Goal: Contribute content: Contribute content

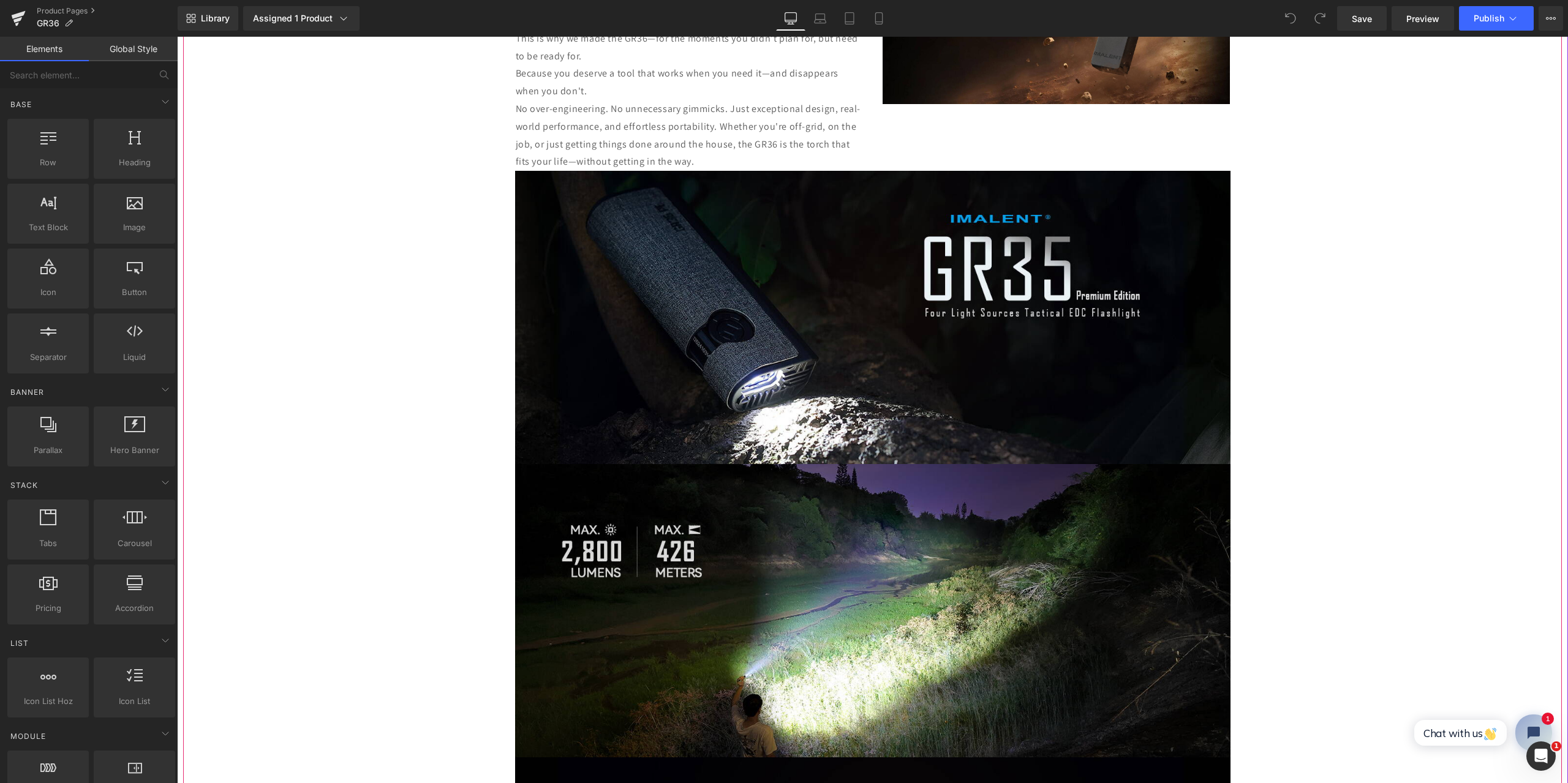
scroll to position [1225, 0]
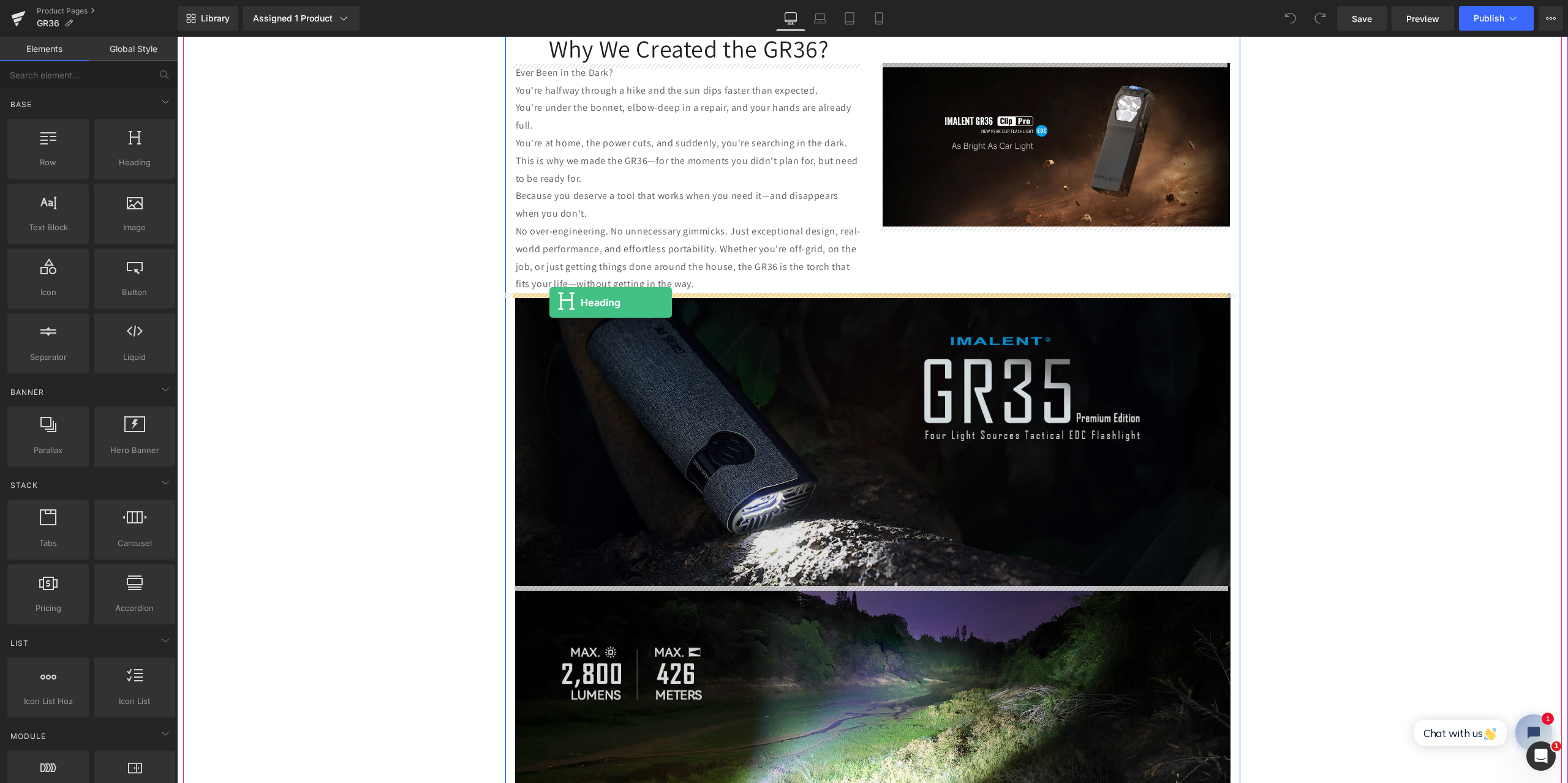
drag, startPoint x: 308, startPoint y: 190, endPoint x: 549, endPoint y: 303, distance: 266.2
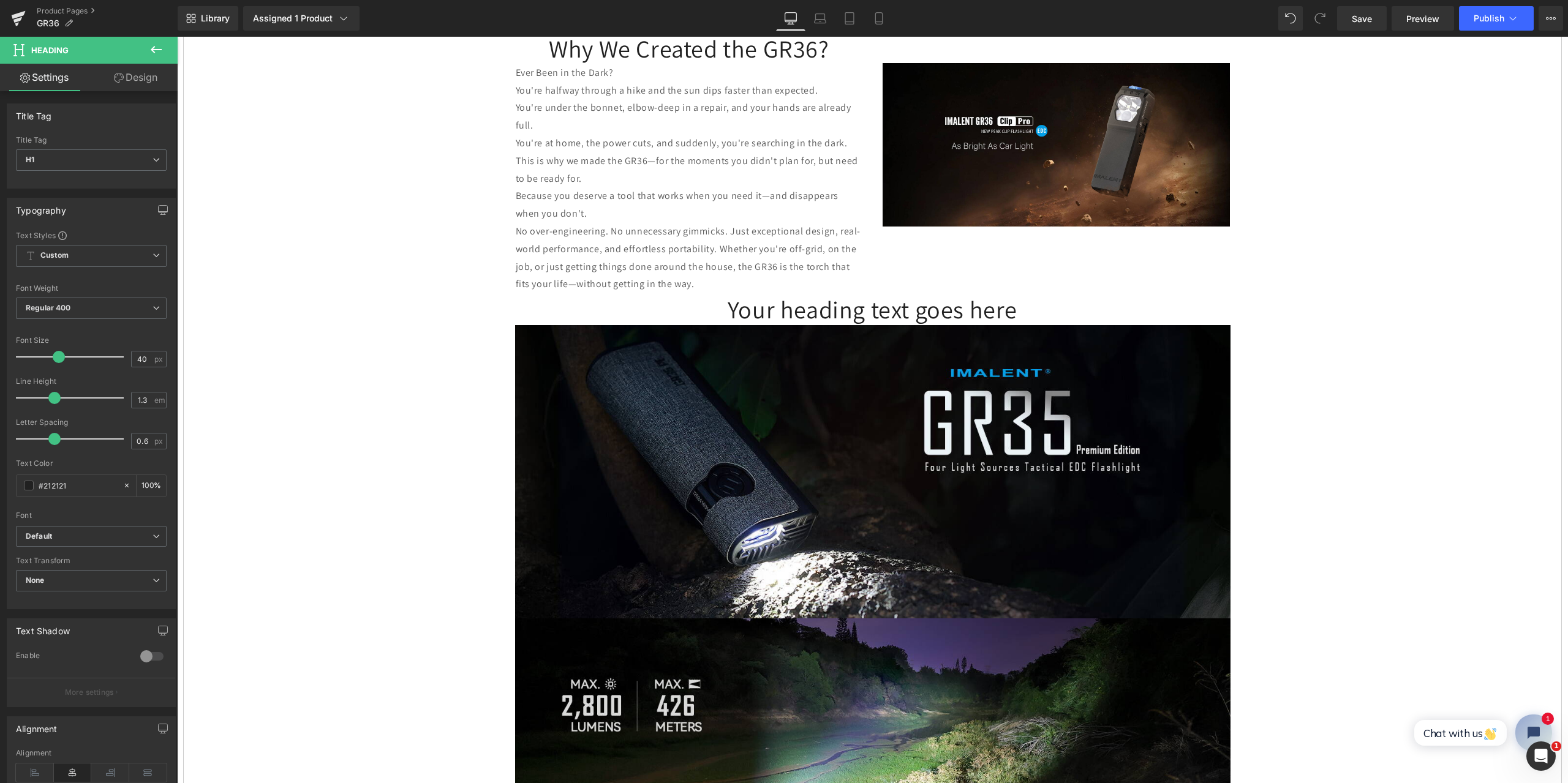
click at [156, 47] on icon at bounding box center [156, 49] width 15 height 15
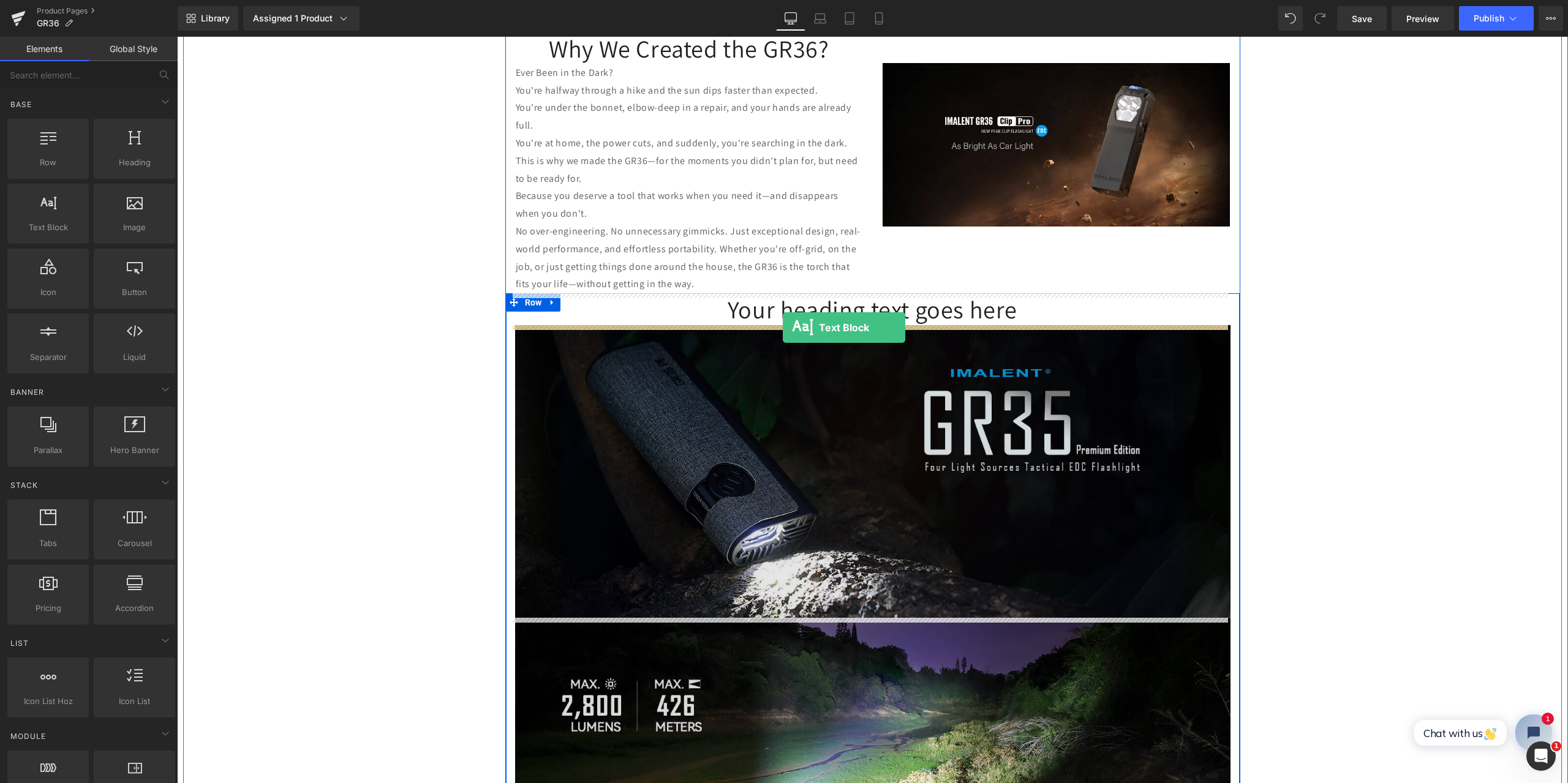
drag, startPoint x: 268, startPoint y: 269, endPoint x: 783, endPoint y: 328, distance: 518.4
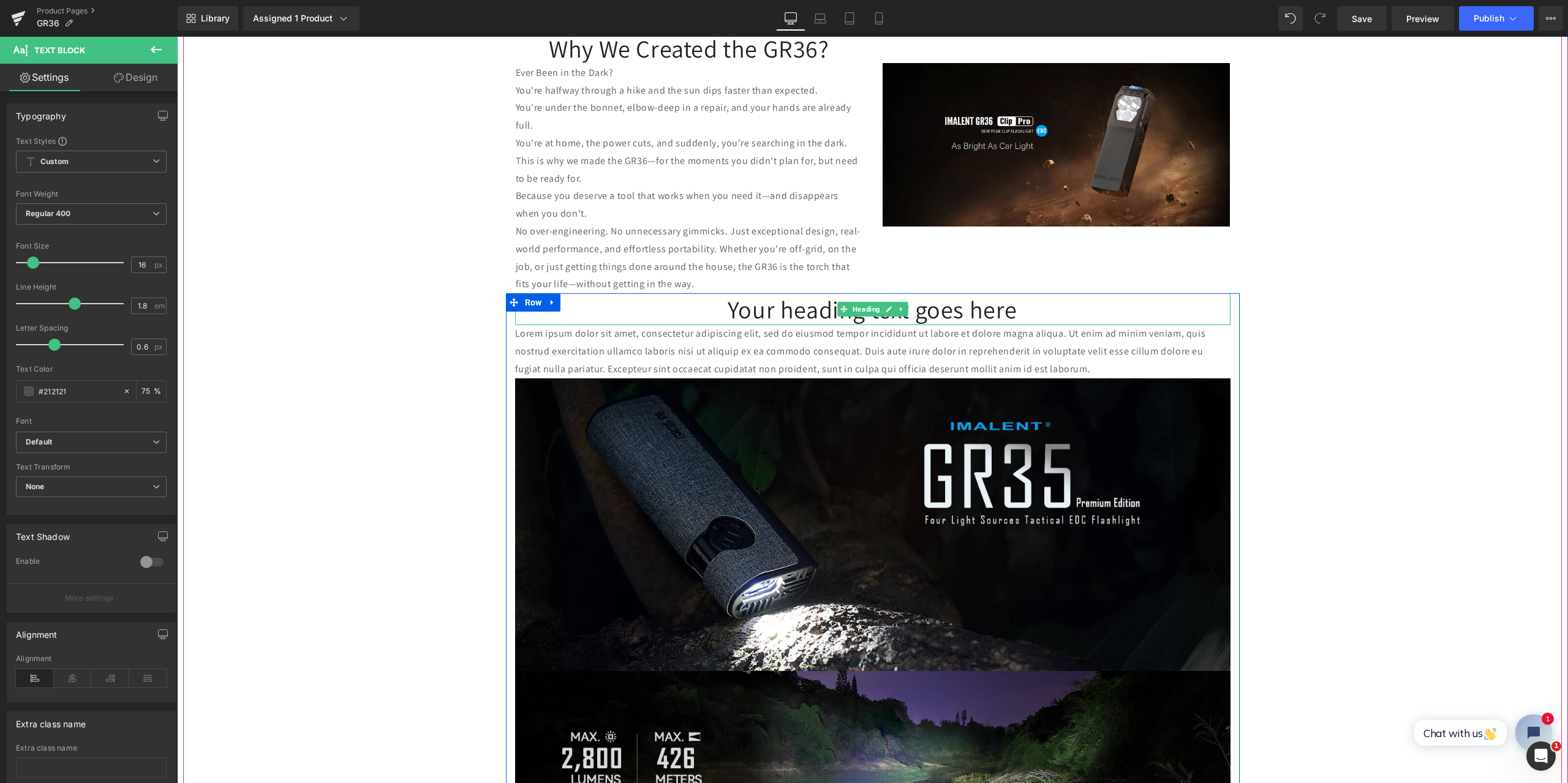
click at [729, 314] on h1 "Your heading text goes here" at bounding box center [873, 309] width 715 height 32
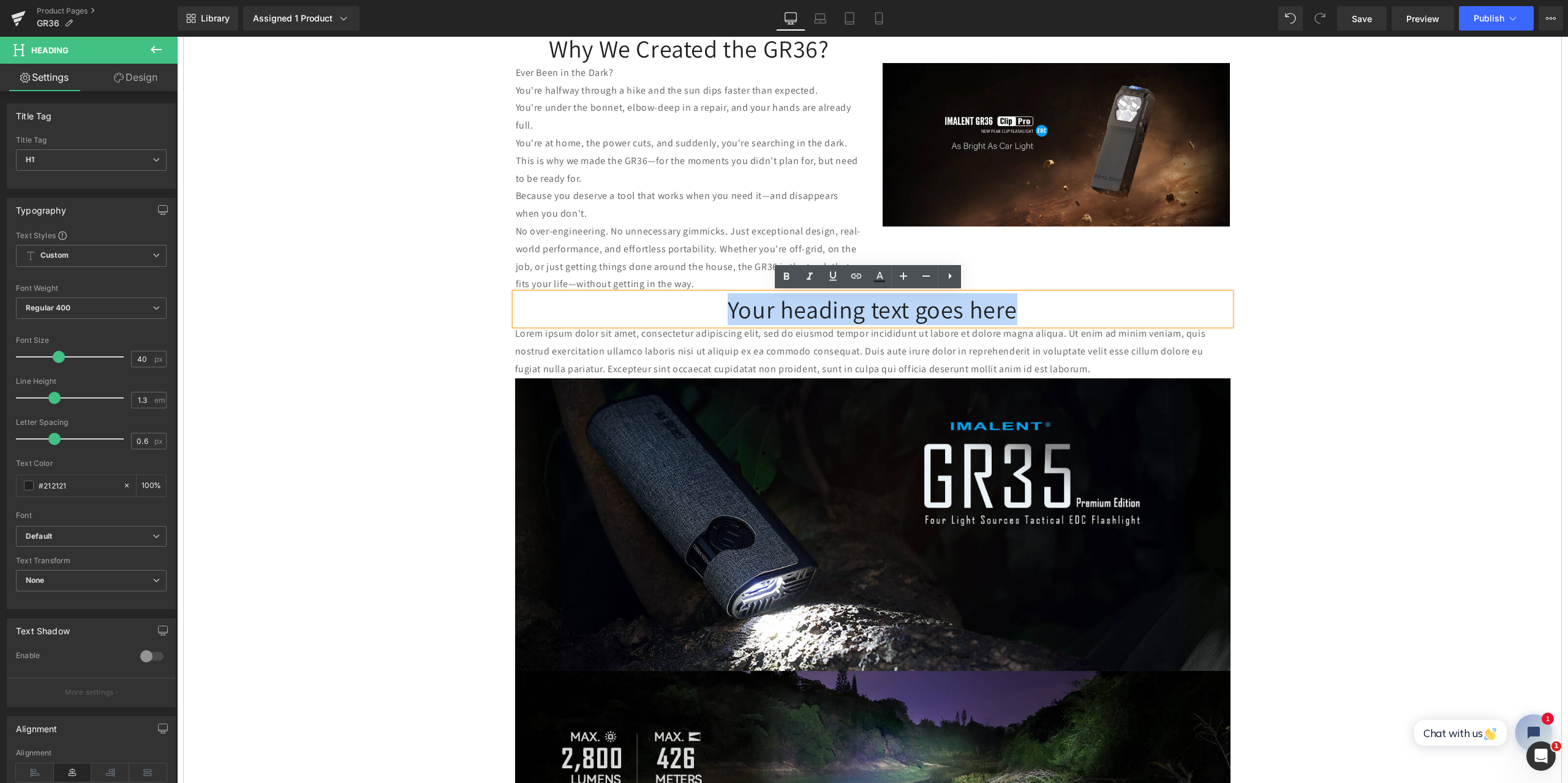
drag, startPoint x: 723, startPoint y: 307, endPoint x: 1052, endPoint y: 314, distance: 329.1
click at [1052, 314] on h1 "Your heading text goes here" at bounding box center [873, 309] width 715 height 32
paste div
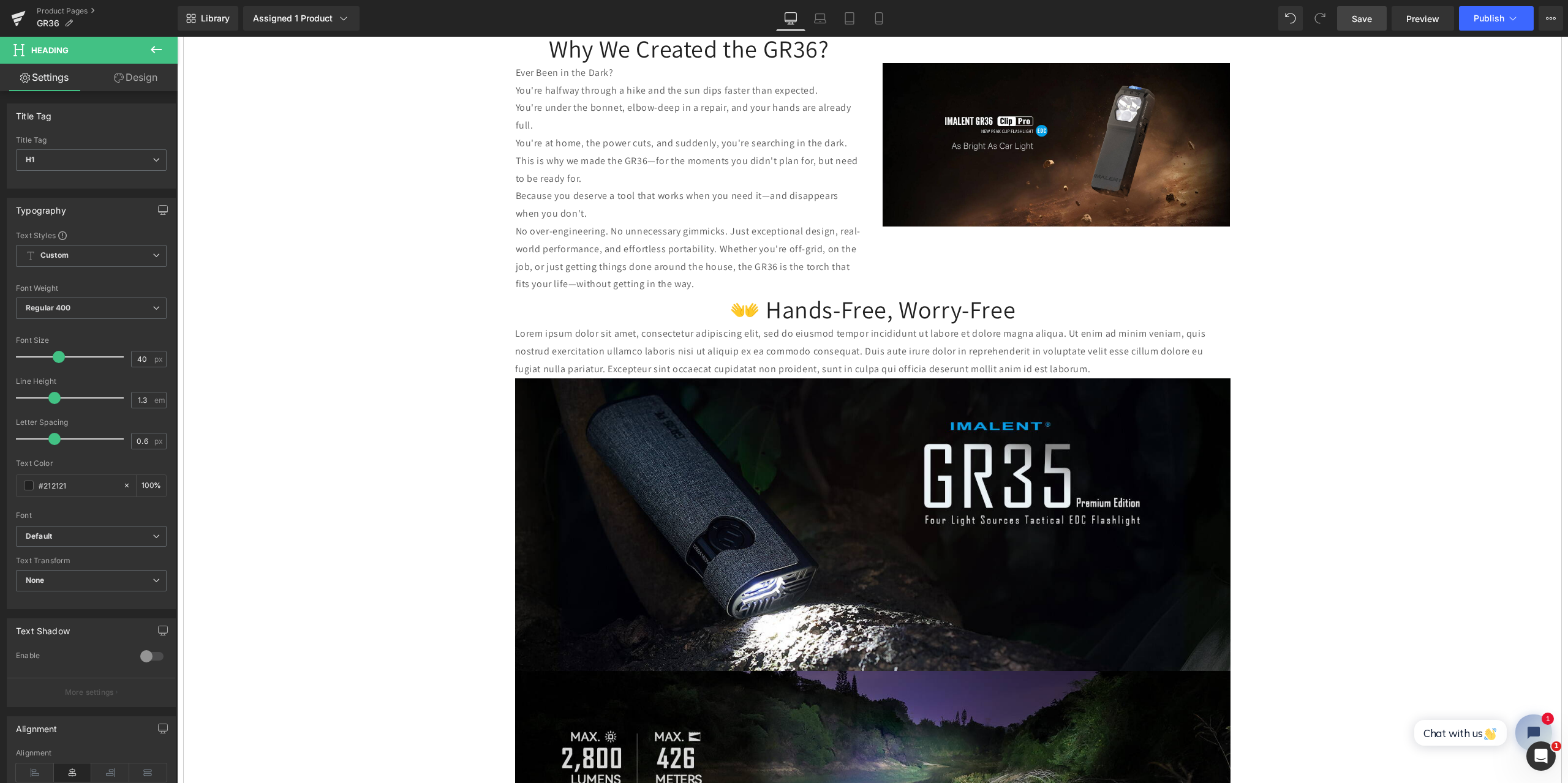
click at [1362, 16] on span "Save" at bounding box center [1363, 19] width 21 height 13
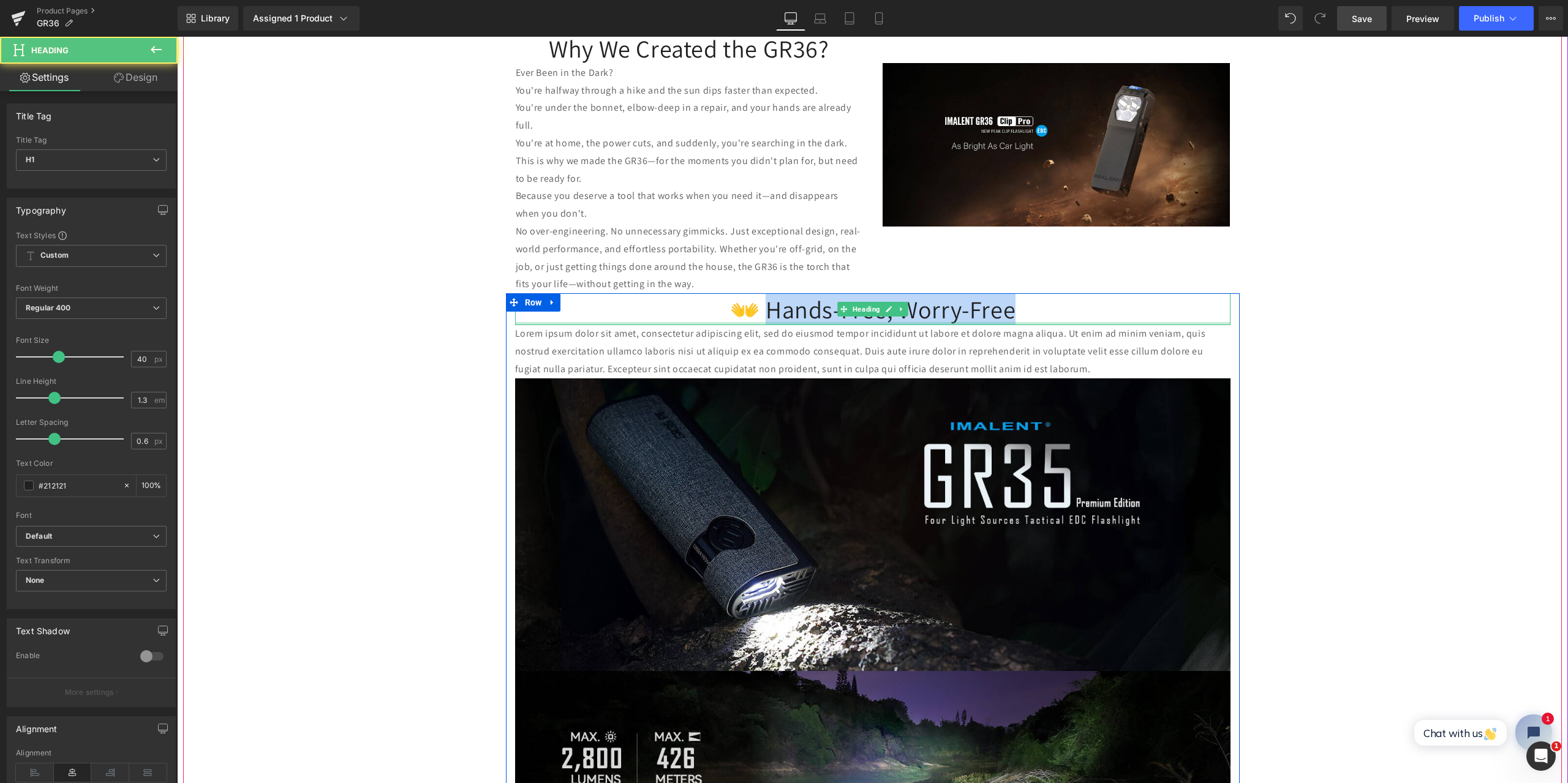
drag, startPoint x: 788, startPoint y: 317, endPoint x: 1065, endPoint y: 325, distance: 277.1
click at [1065, 325] on div "👐 Hands-Free, Worry-Free Heading" at bounding box center [873, 309] width 715 height 32
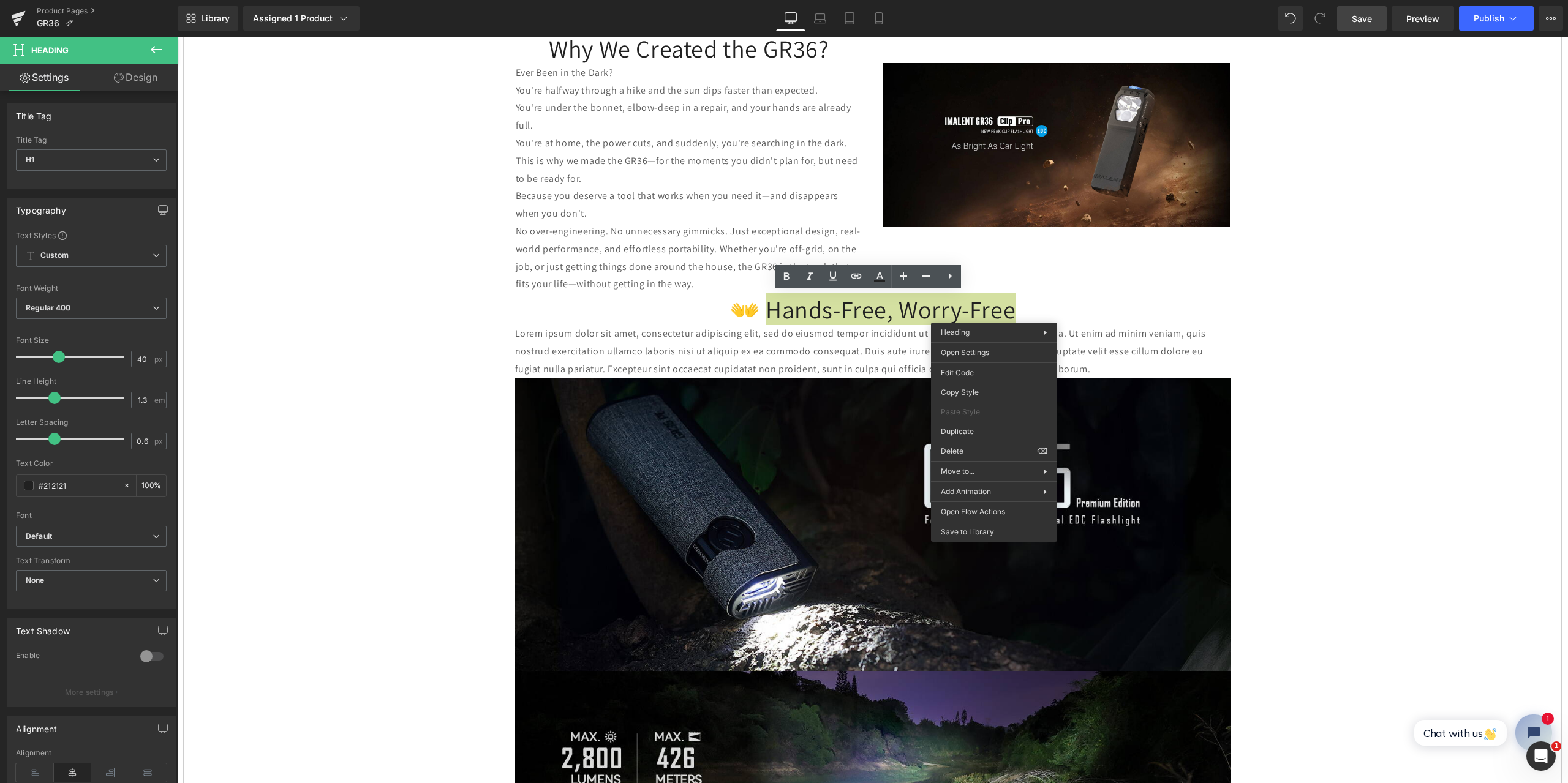
click at [1370, 17] on span "Save" at bounding box center [1363, 19] width 21 height 13
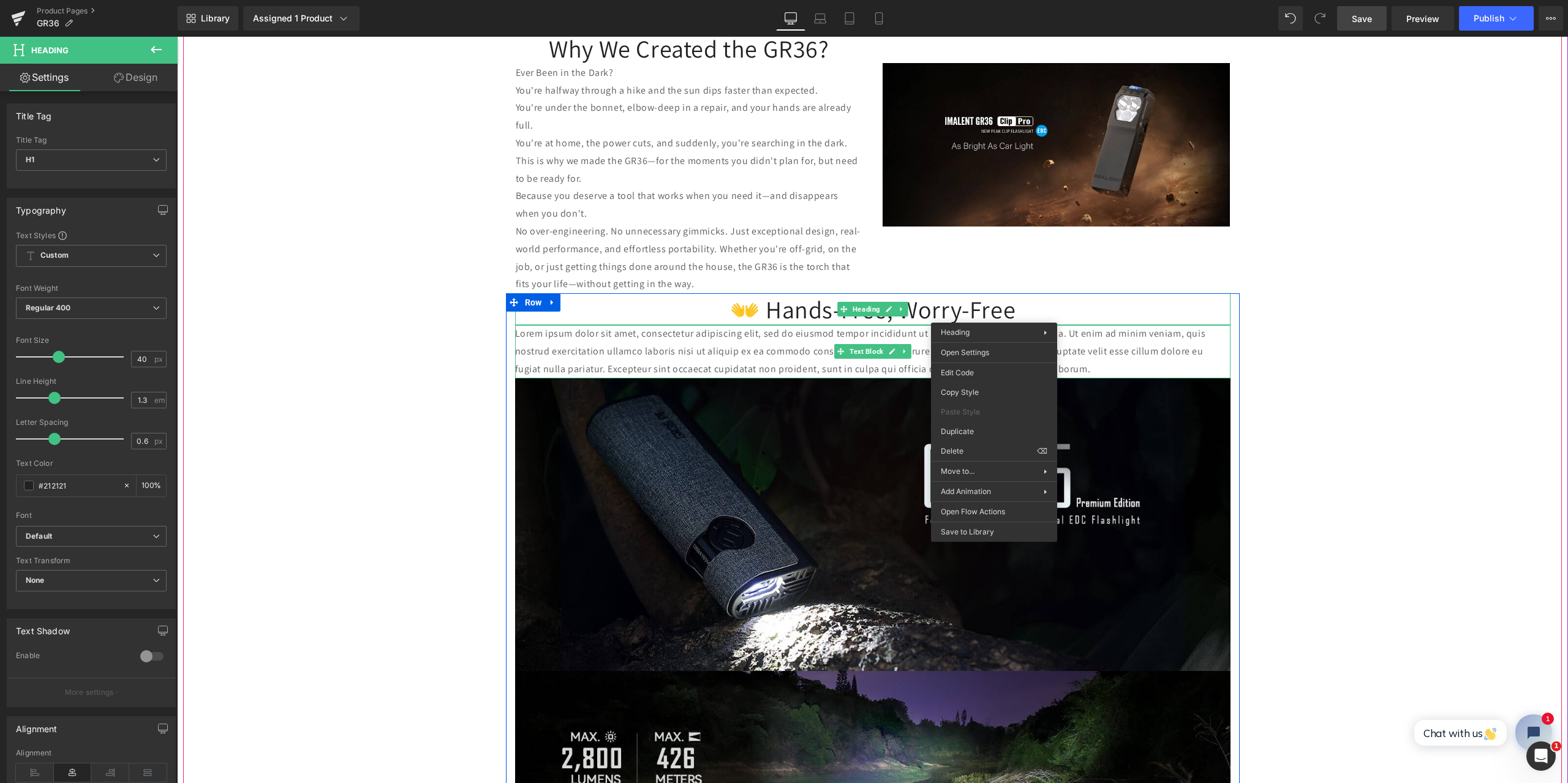
click at [783, 344] on p "Lorem ipsum dolor sit amet, consectetur adipiscing elit, sed do eiusmod tempor …" at bounding box center [873, 352] width 715 height 53
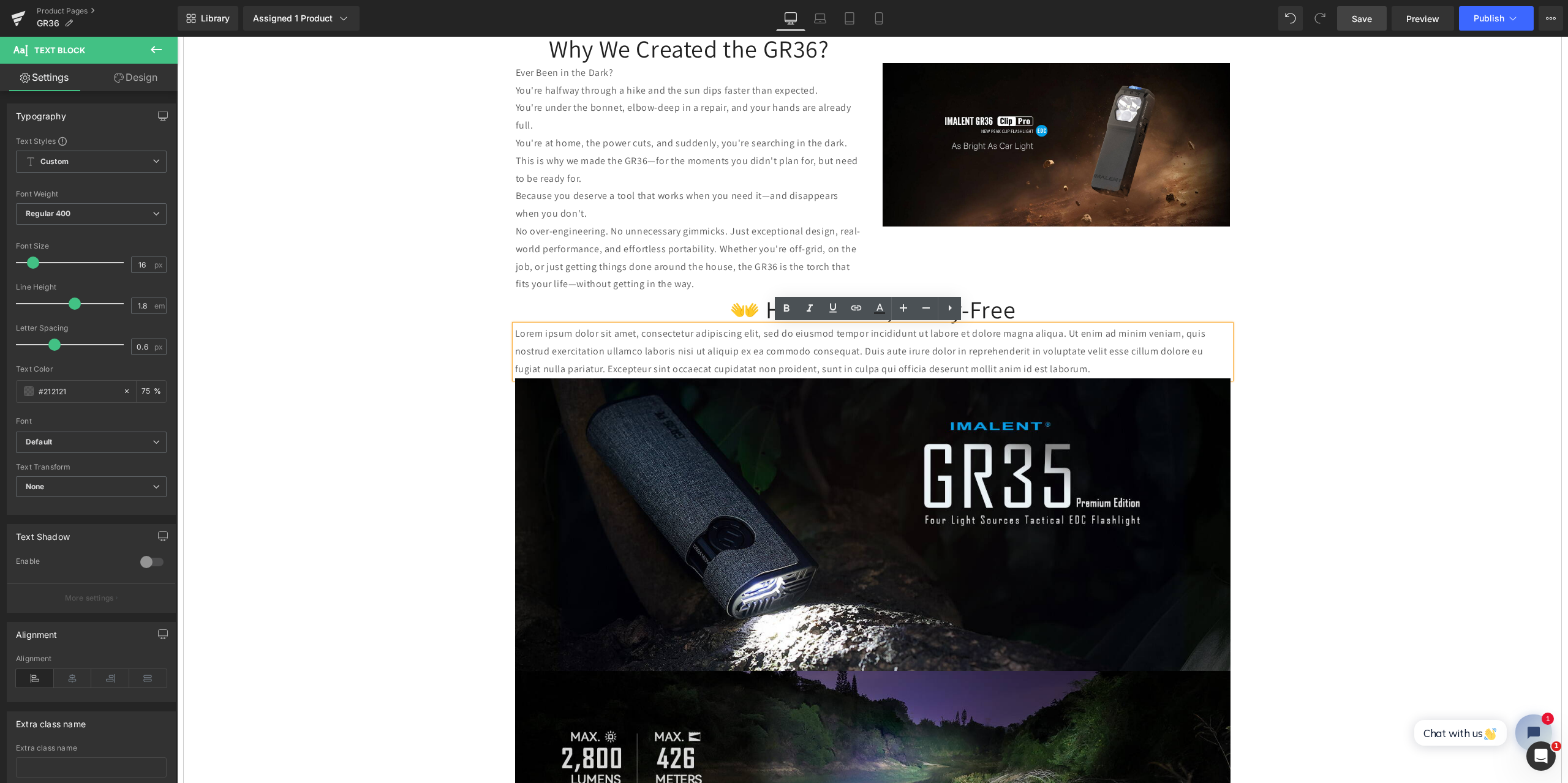
click at [1057, 369] on p "Lorem ipsum dolor sit amet, consectetur adipiscing elit, sed do eiusmod tempor …" at bounding box center [873, 352] width 715 height 53
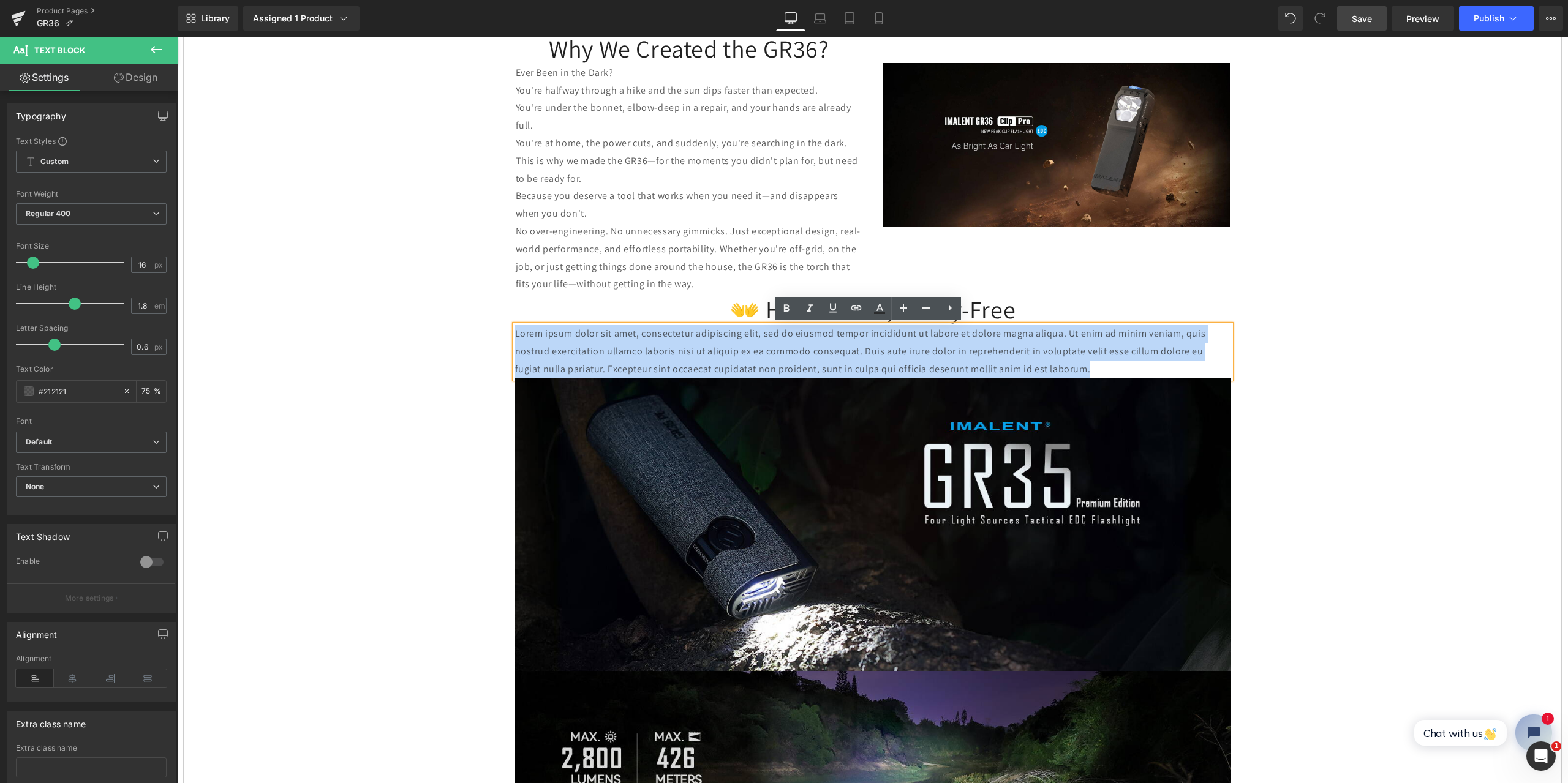
drag, startPoint x: 1068, startPoint y: 369, endPoint x: 503, endPoint y: 341, distance: 565.7
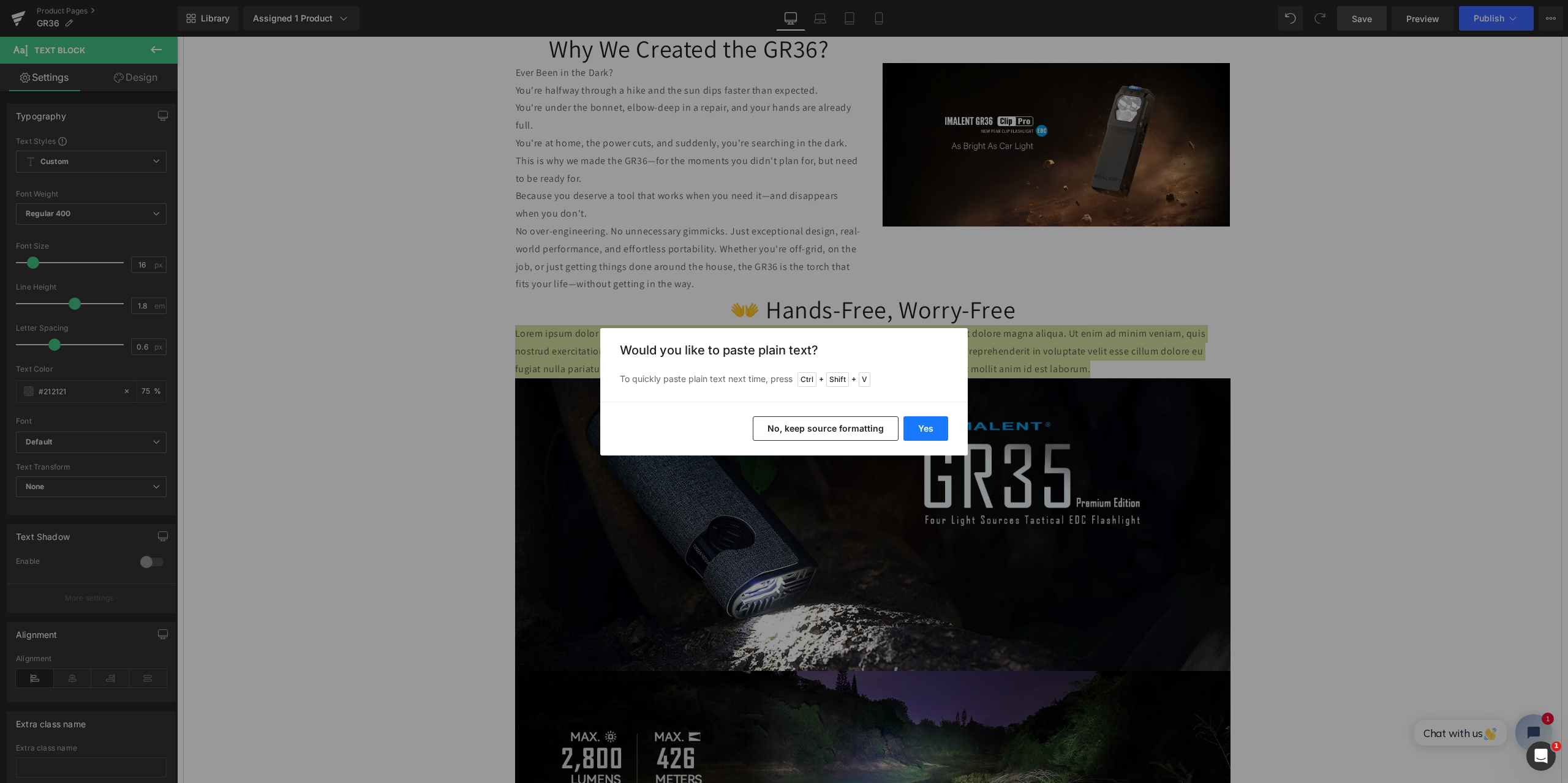
click at [927, 425] on button "Yes" at bounding box center [925, 428] width 45 height 24
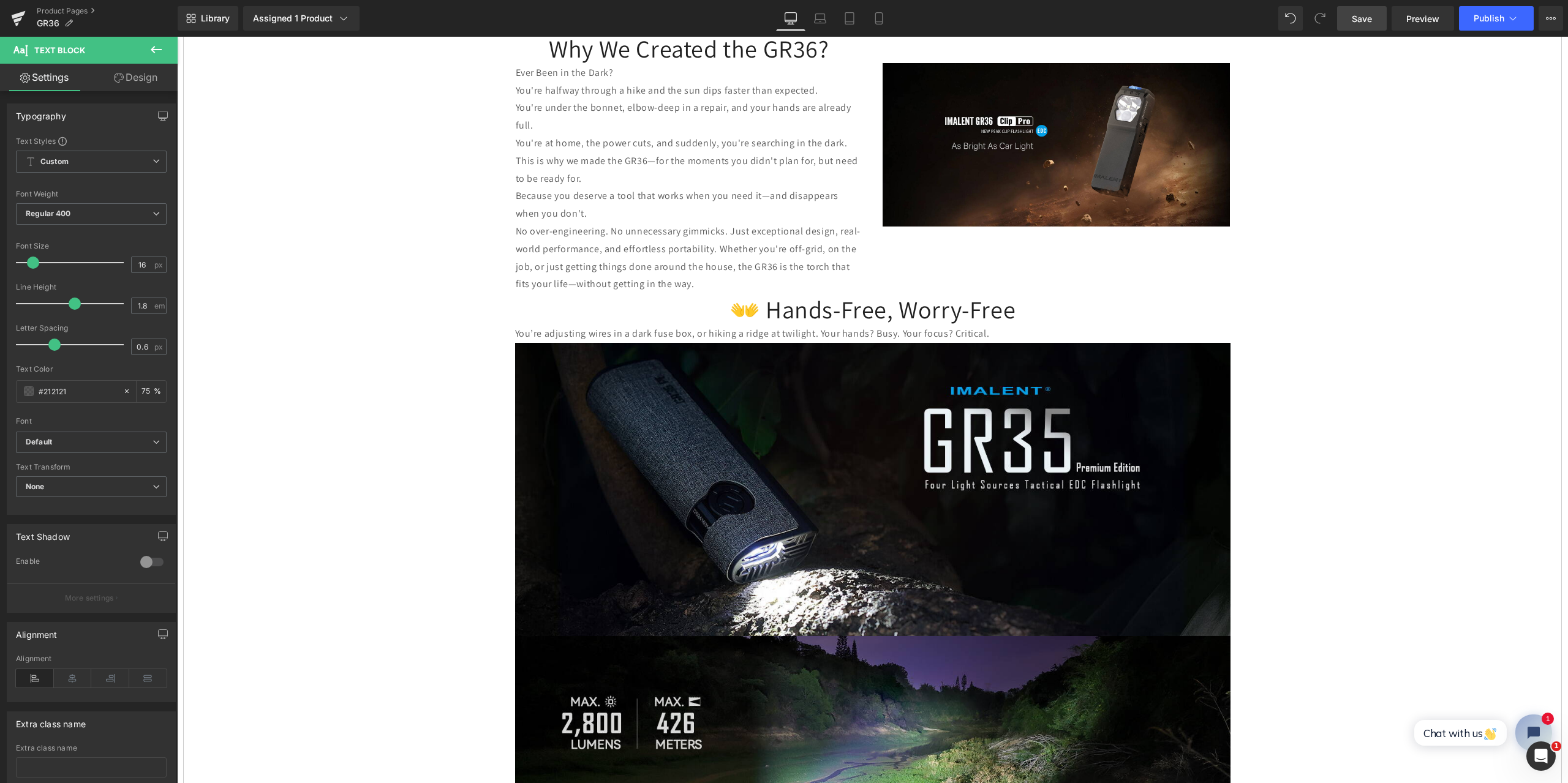
drag, startPoint x: 1366, startPoint y: 13, endPoint x: 885, endPoint y: 522, distance: 700.3
click at [1366, 13] on span "Save" at bounding box center [1363, 19] width 21 height 13
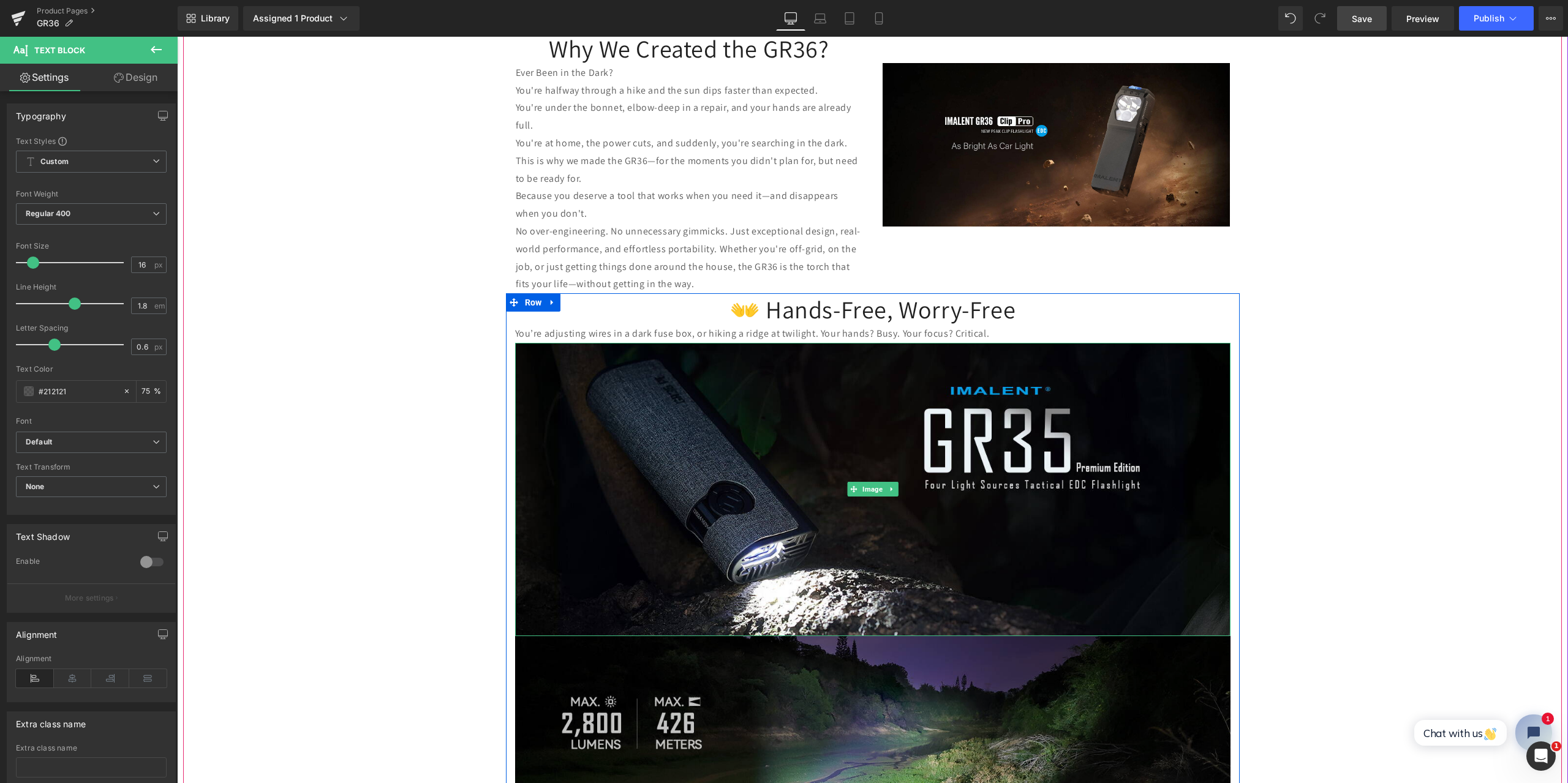
scroll to position [1409, 0]
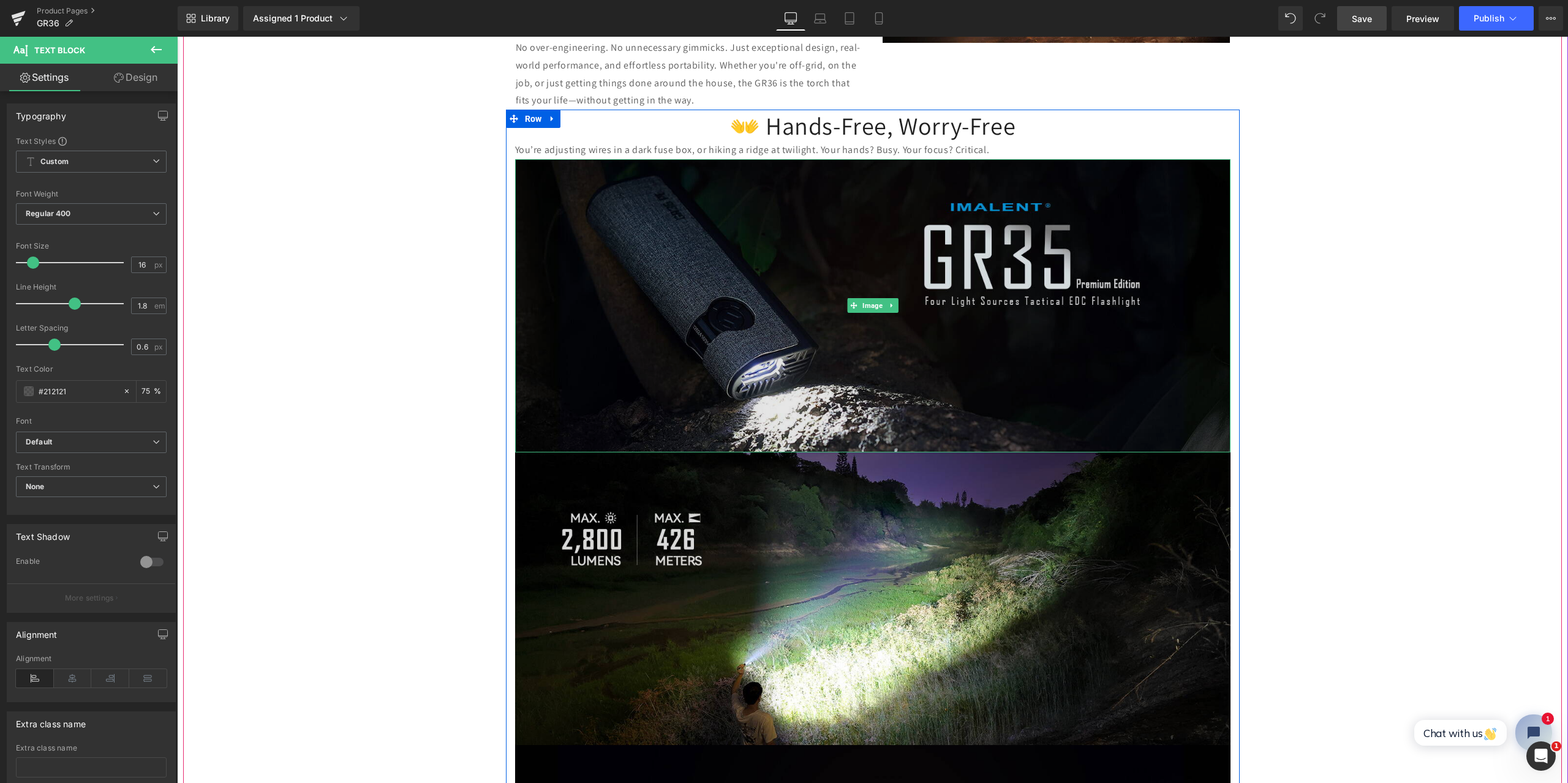
click at [732, 360] on img at bounding box center [873, 306] width 715 height 293
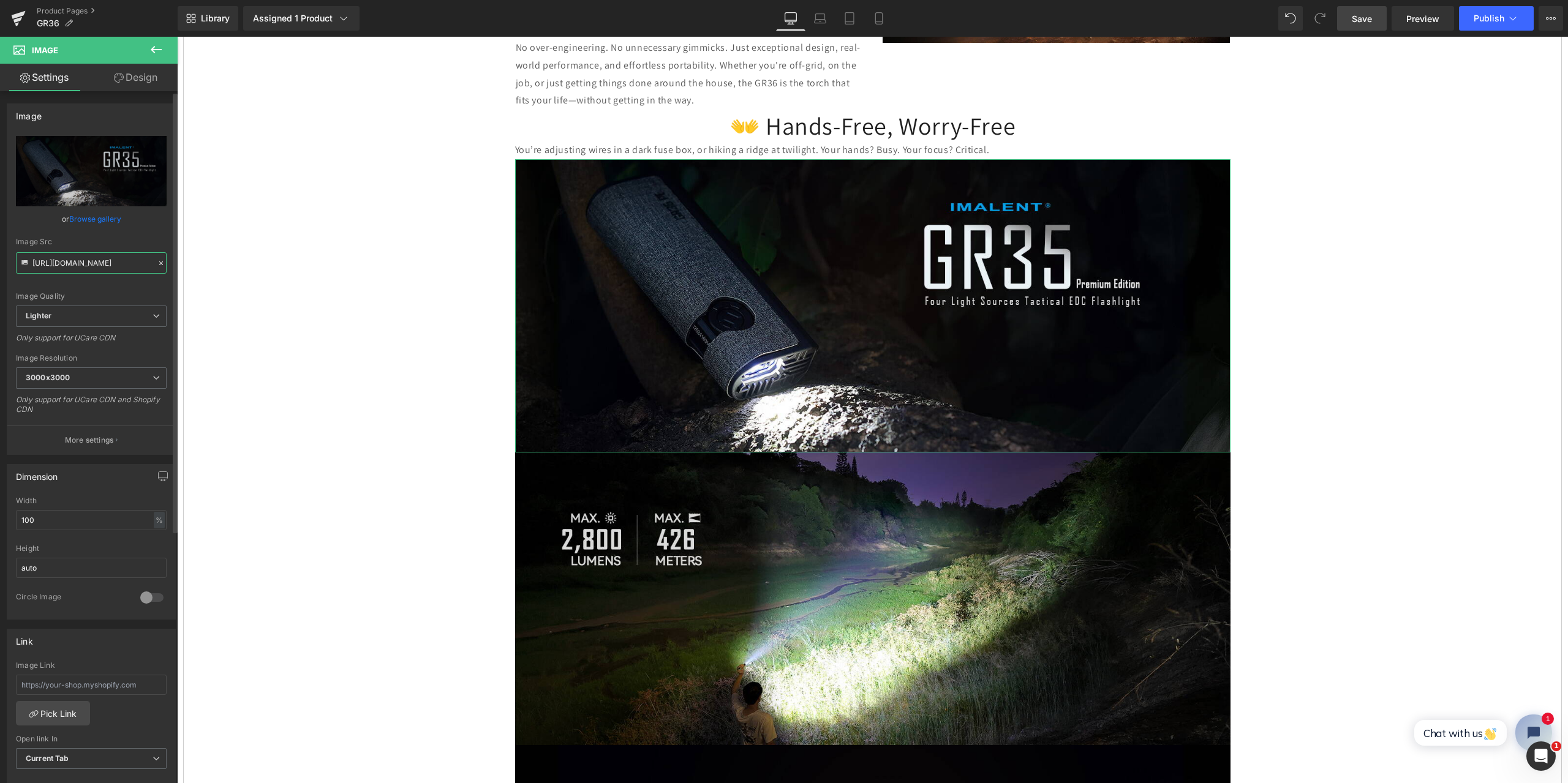
click at [85, 265] on input "[URL][DOMAIN_NAME]" at bounding box center [91, 262] width 151 height 21
click at [157, 266] on icon at bounding box center [160, 263] width 9 height 9
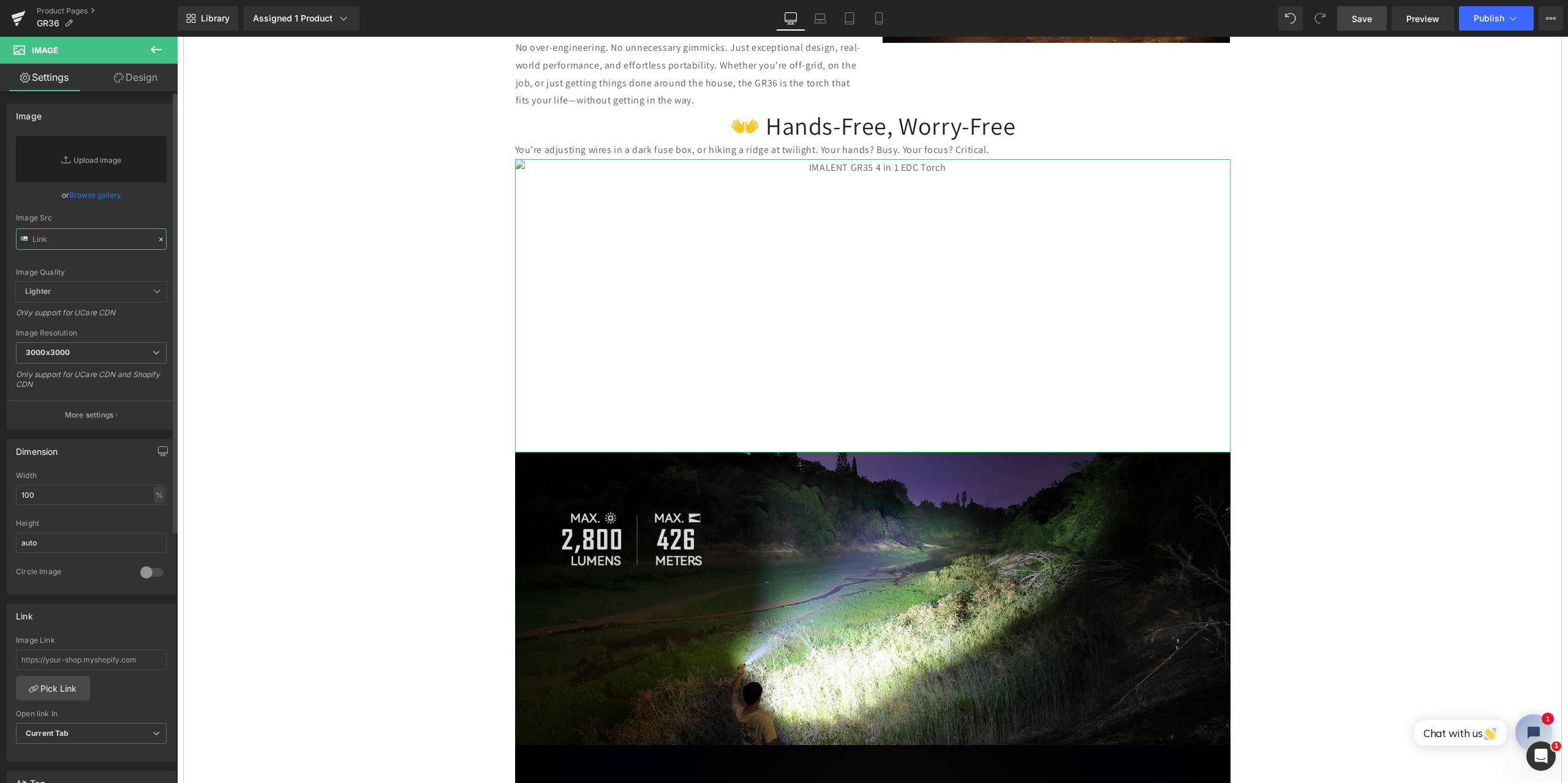
click at [59, 236] on input "text" at bounding box center [91, 239] width 151 height 21
paste input "[URL][DOMAIN_NAME]"
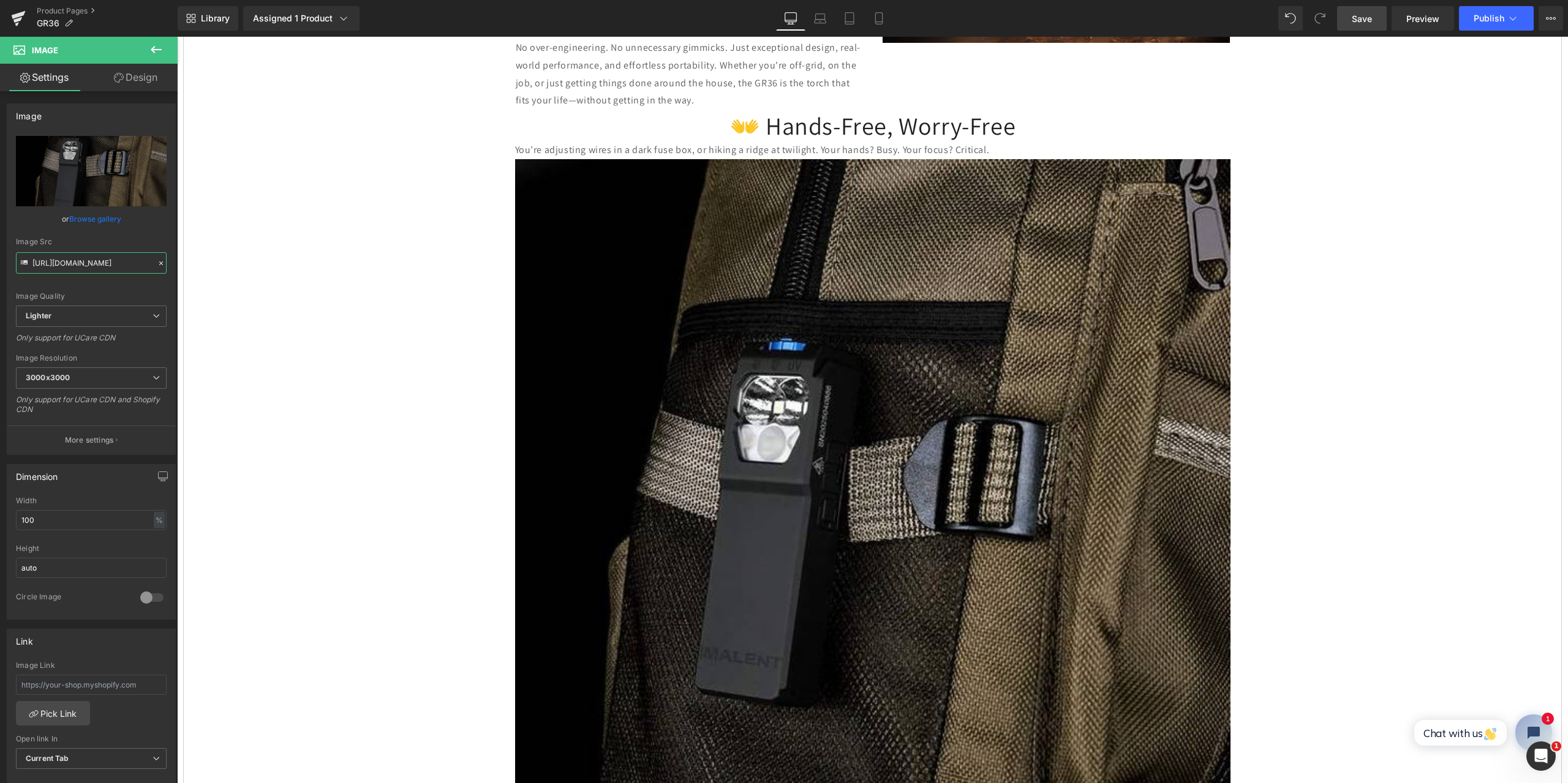
type input "[URL][DOMAIN_NAME]"
drag, startPoint x: 1365, startPoint y: 13, endPoint x: 420, endPoint y: 73, distance: 946.9
click at [1365, 13] on span "Save" at bounding box center [1363, 19] width 21 height 13
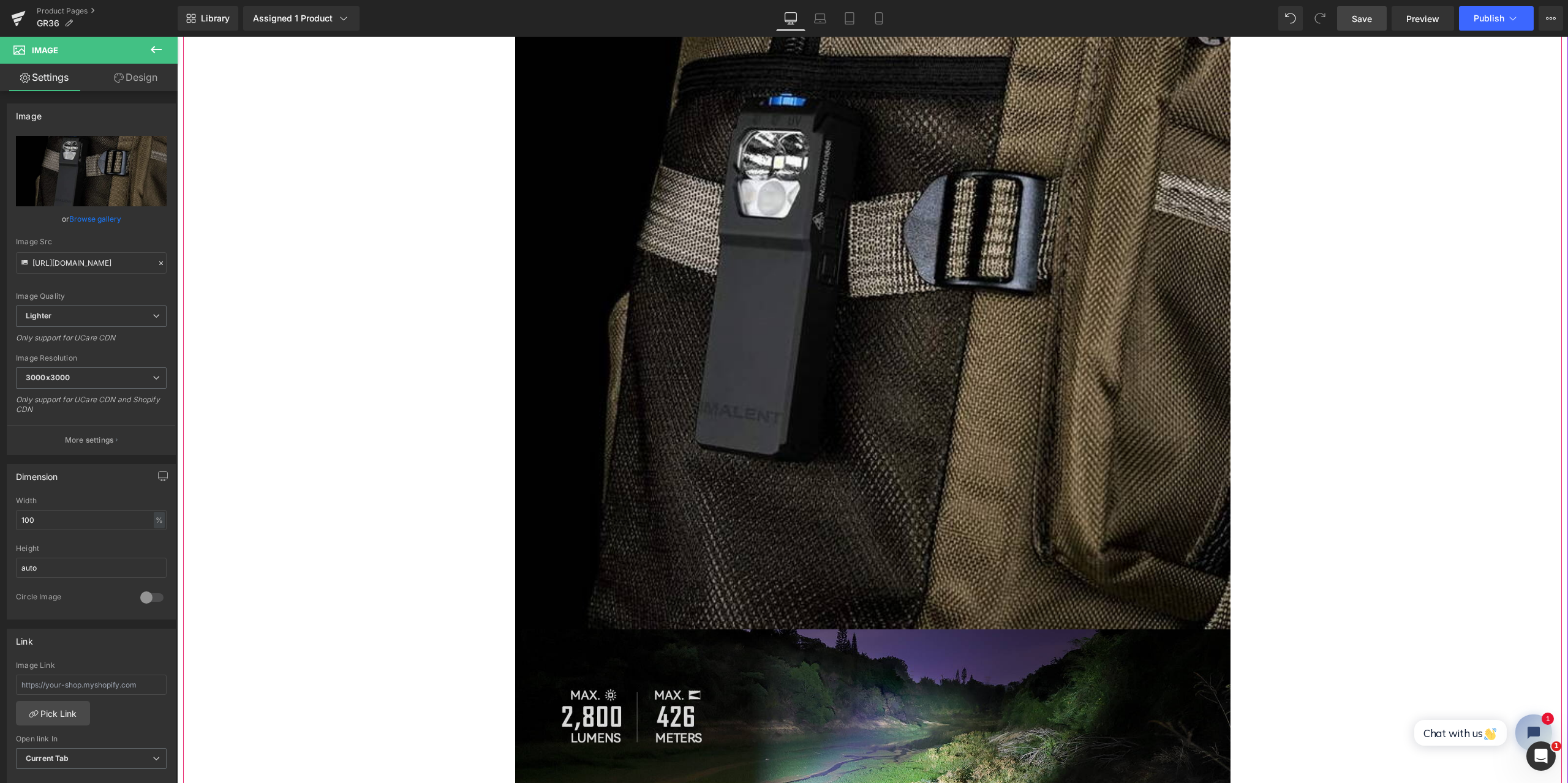
scroll to position [1899, 0]
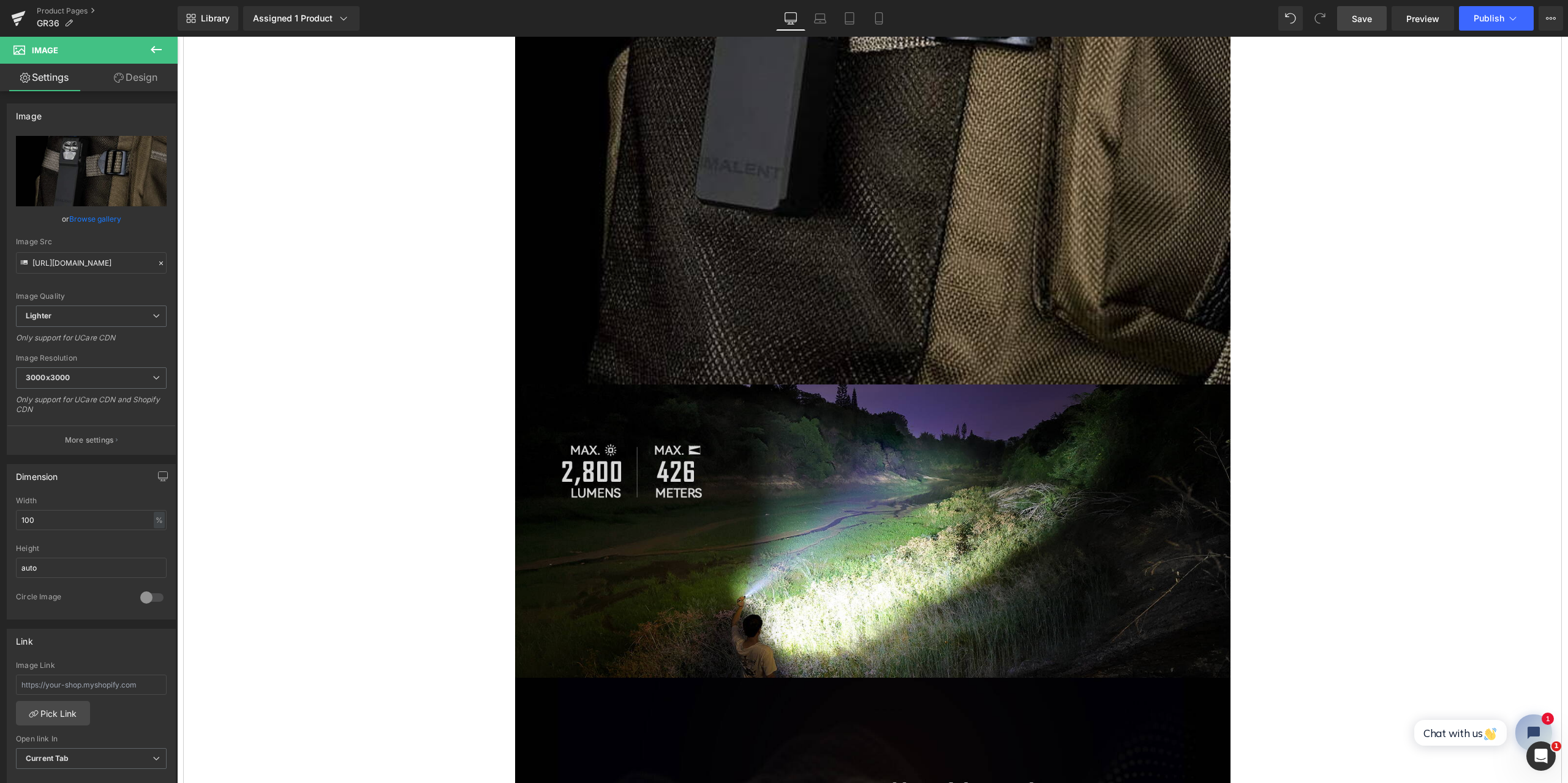
click at [162, 44] on icon at bounding box center [156, 49] width 15 height 15
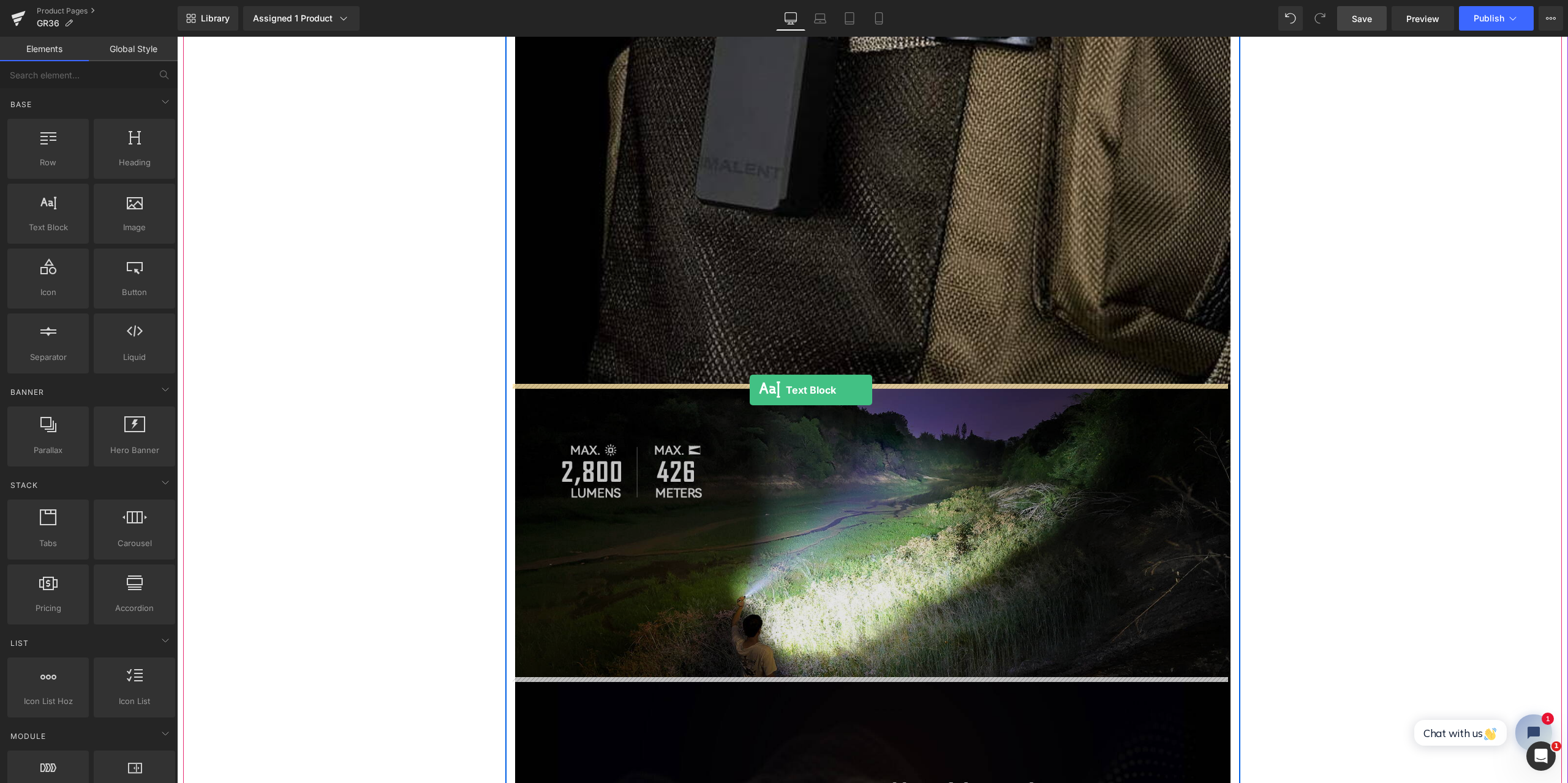
drag, startPoint x: 228, startPoint y: 239, endPoint x: 750, endPoint y: 390, distance: 543.4
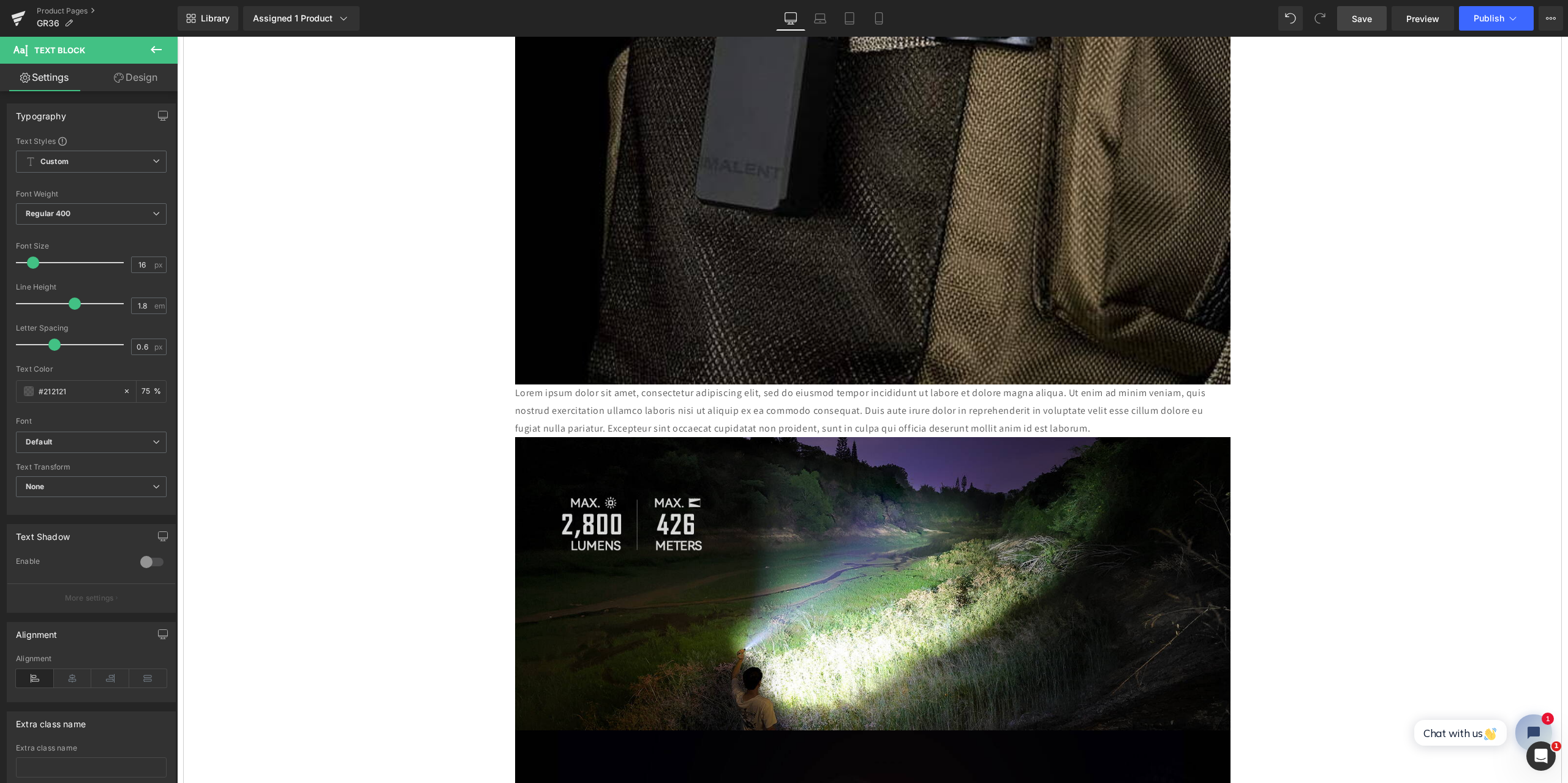
click at [1360, 17] on span "Save" at bounding box center [1363, 19] width 21 height 13
click at [633, 395] on p "Lorem ipsum dolor sit amet, consectetur adipiscing elit, sed do eiusmod tempor …" at bounding box center [873, 411] width 715 height 53
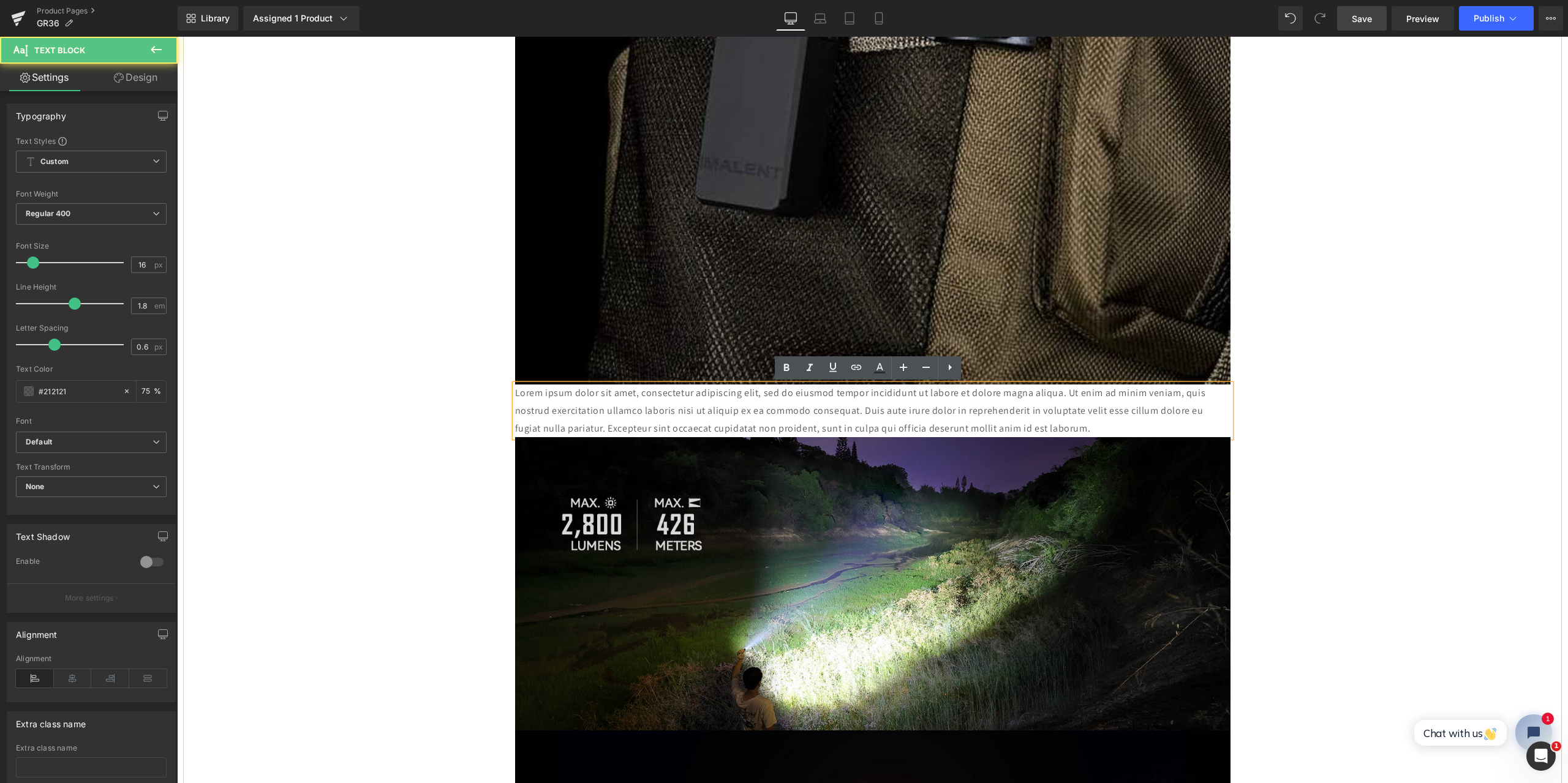
click at [1057, 426] on p "Lorem ipsum dolor sit amet, consectetur adipiscing elit, sed do eiusmod tempor …" at bounding box center [873, 411] width 715 height 53
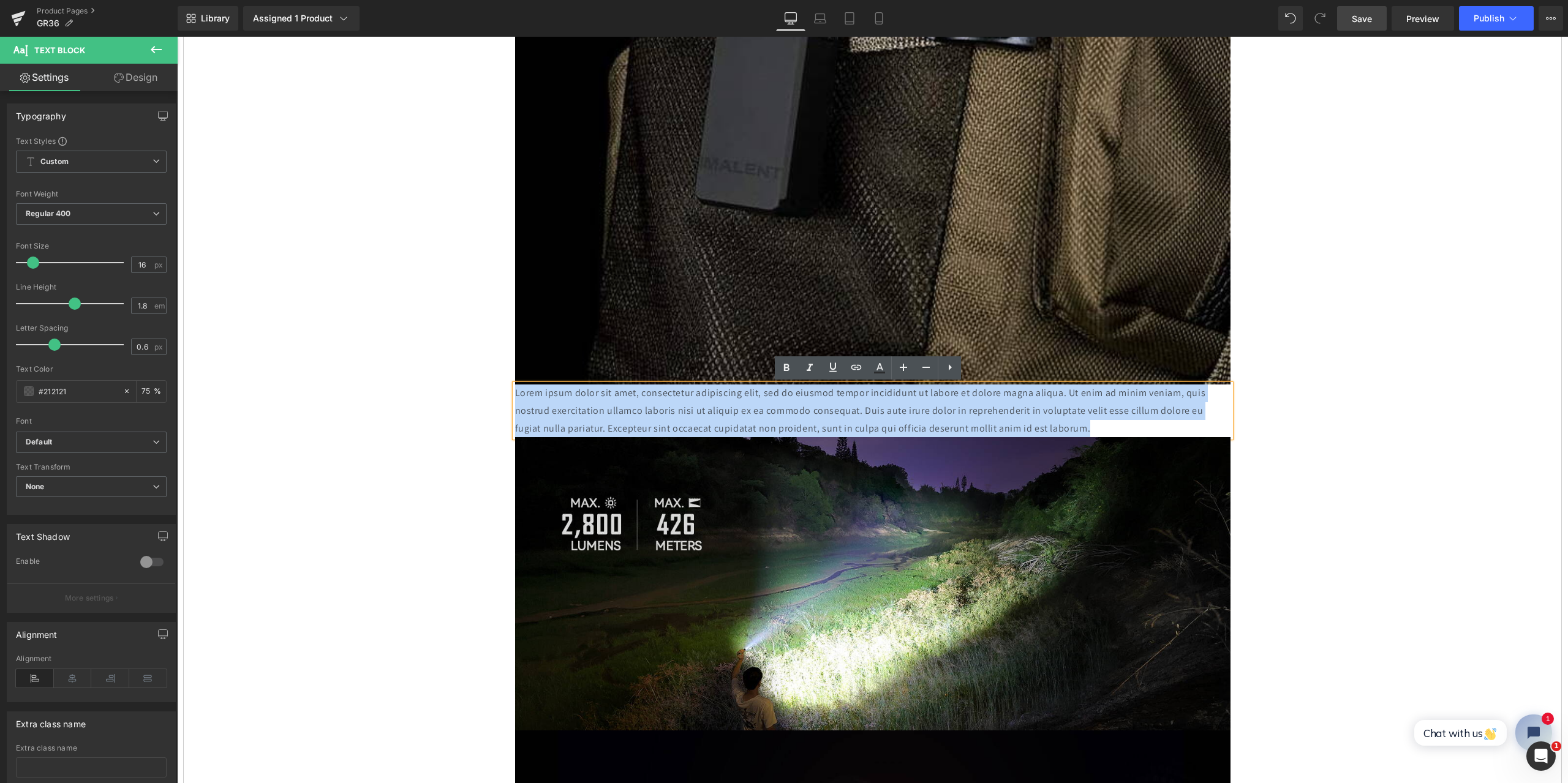
drag, startPoint x: 1006, startPoint y: 422, endPoint x: 469, endPoint y: 388, distance: 538.1
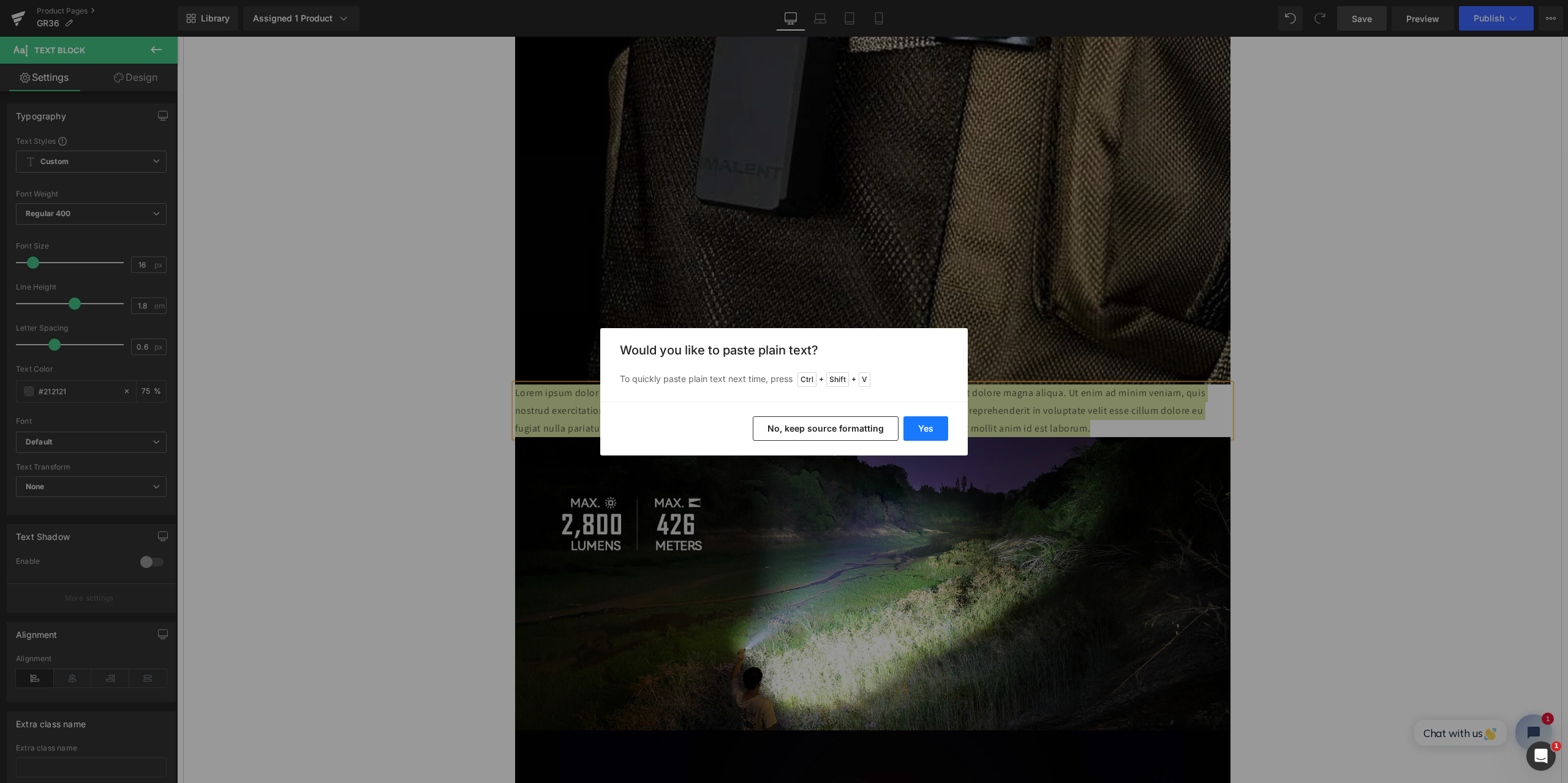
click at [925, 427] on button "Yes" at bounding box center [925, 428] width 45 height 24
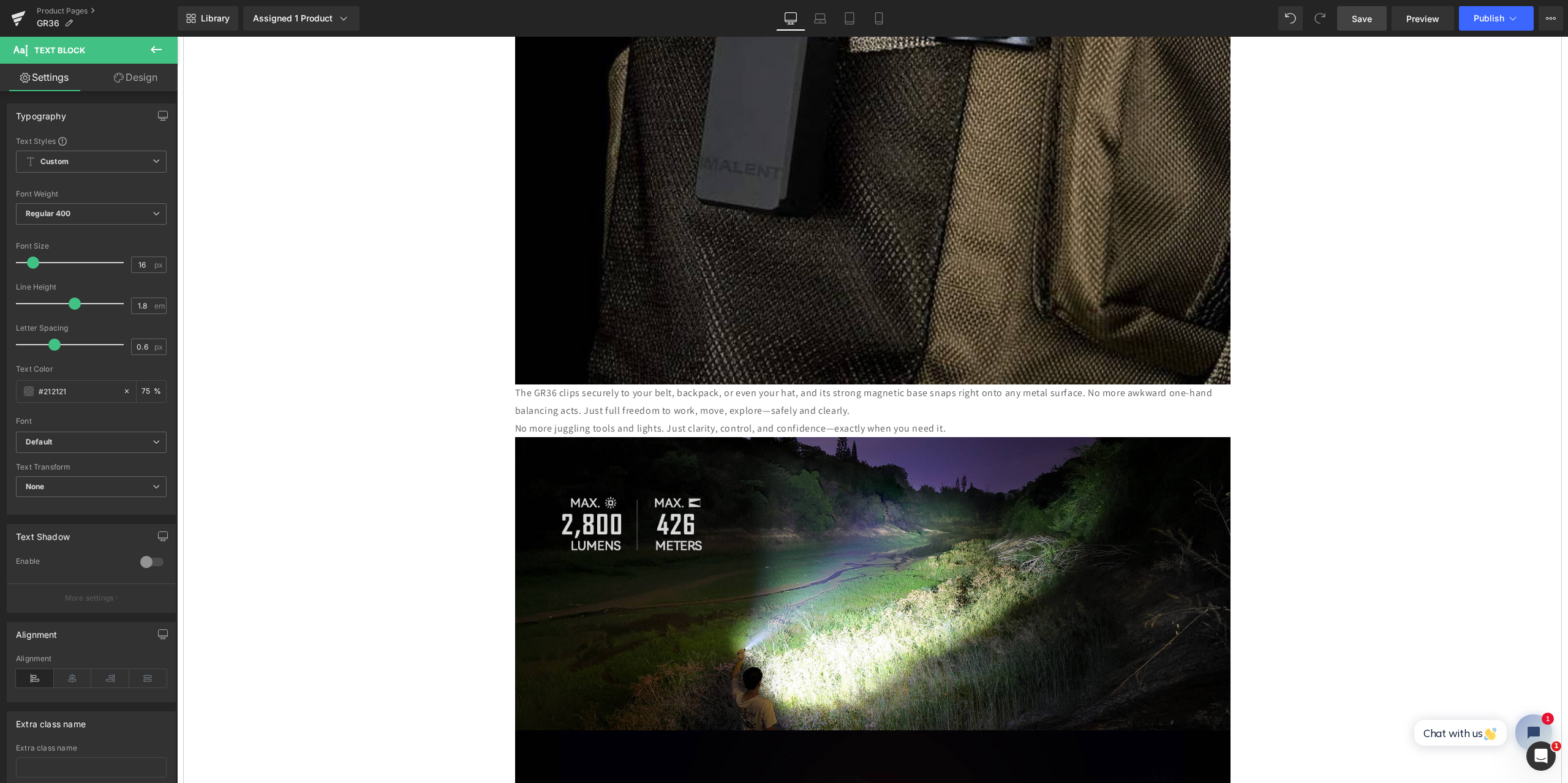
click at [1374, 21] on link "Save" at bounding box center [1362, 18] width 50 height 24
click at [147, 49] on button at bounding box center [156, 51] width 43 height 27
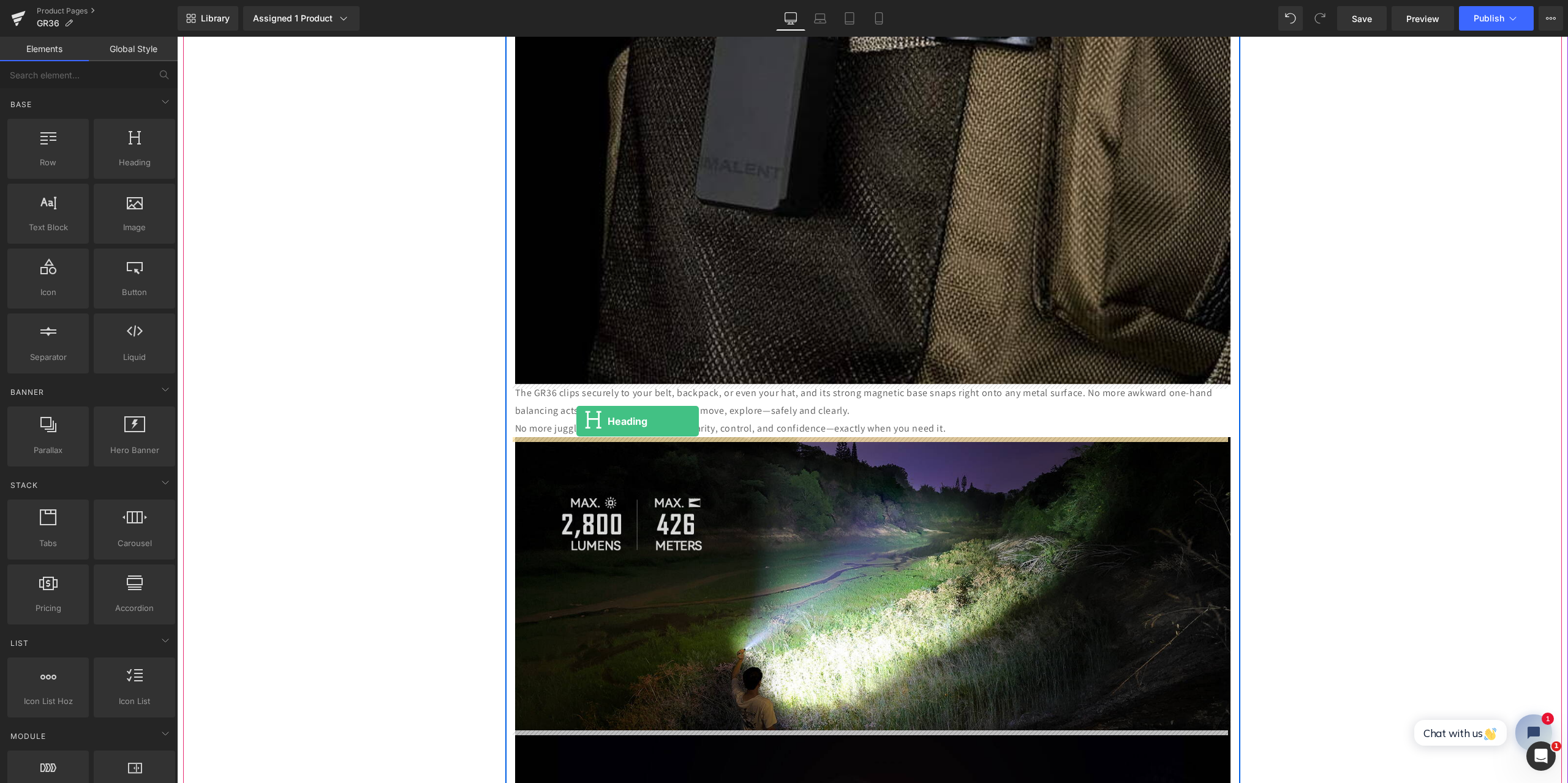
drag, startPoint x: 309, startPoint y: 194, endPoint x: 576, endPoint y: 421, distance: 350.5
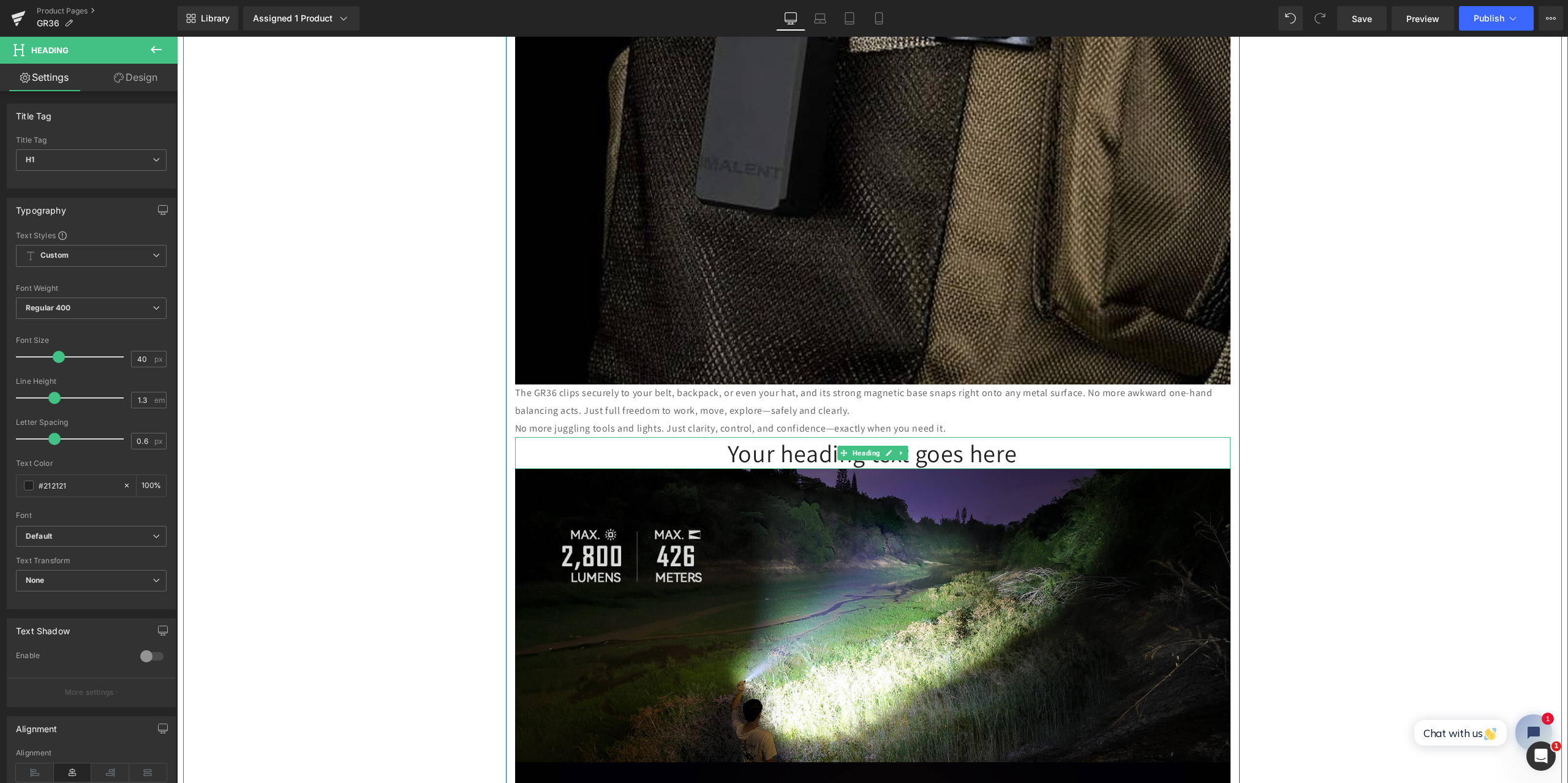
click at [789, 457] on h1 "Your heading text goes here" at bounding box center [873, 453] width 715 height 32
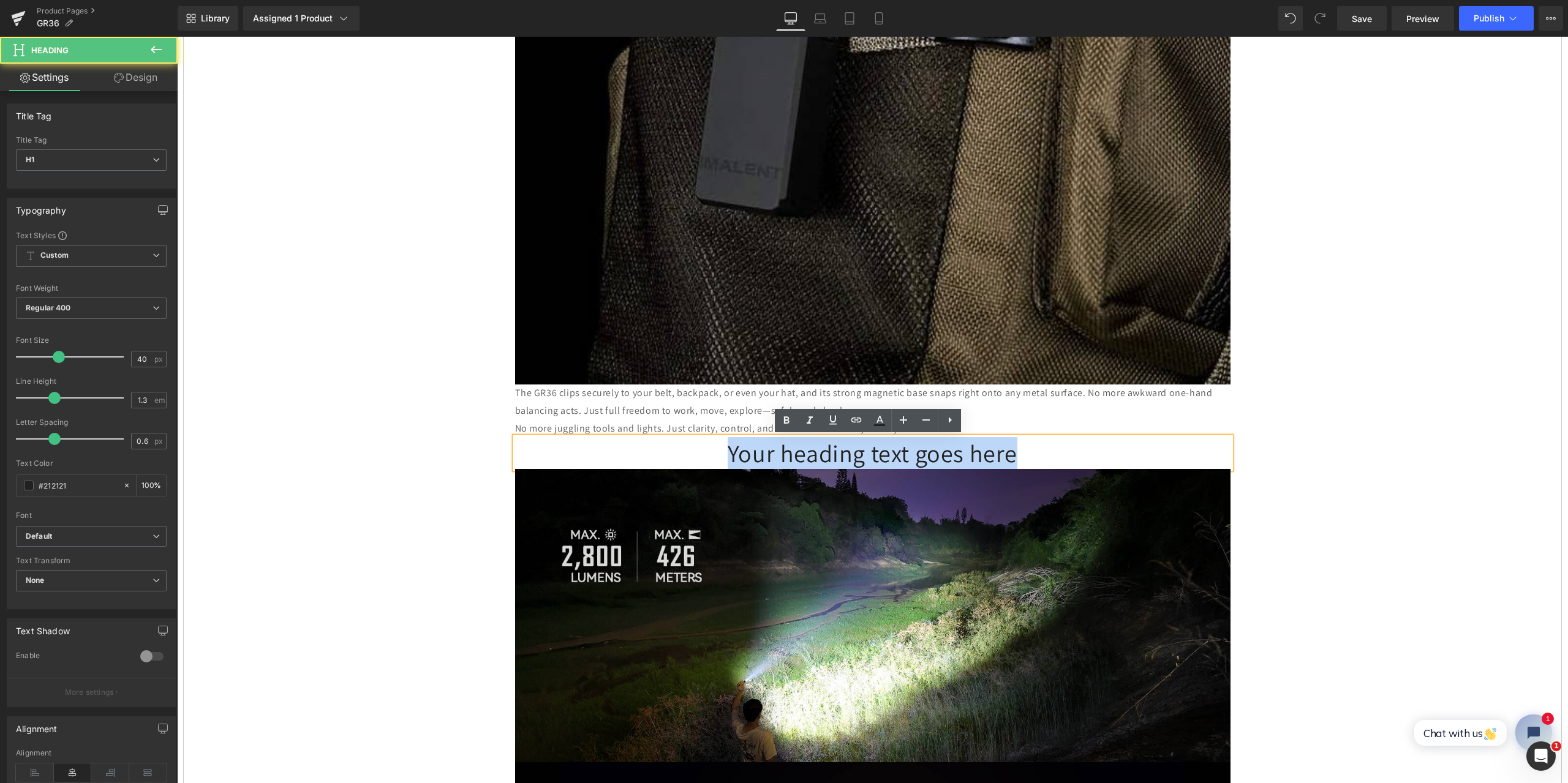
drag, startPoint x: 1029, startPoint y: 462, endPoint x: 702, endPoint y: 456, distance: 327.1
click at [703, 456] on h1 "Your heading text goes here" at bounding box center [873, 453] width 715 height 32
paste div
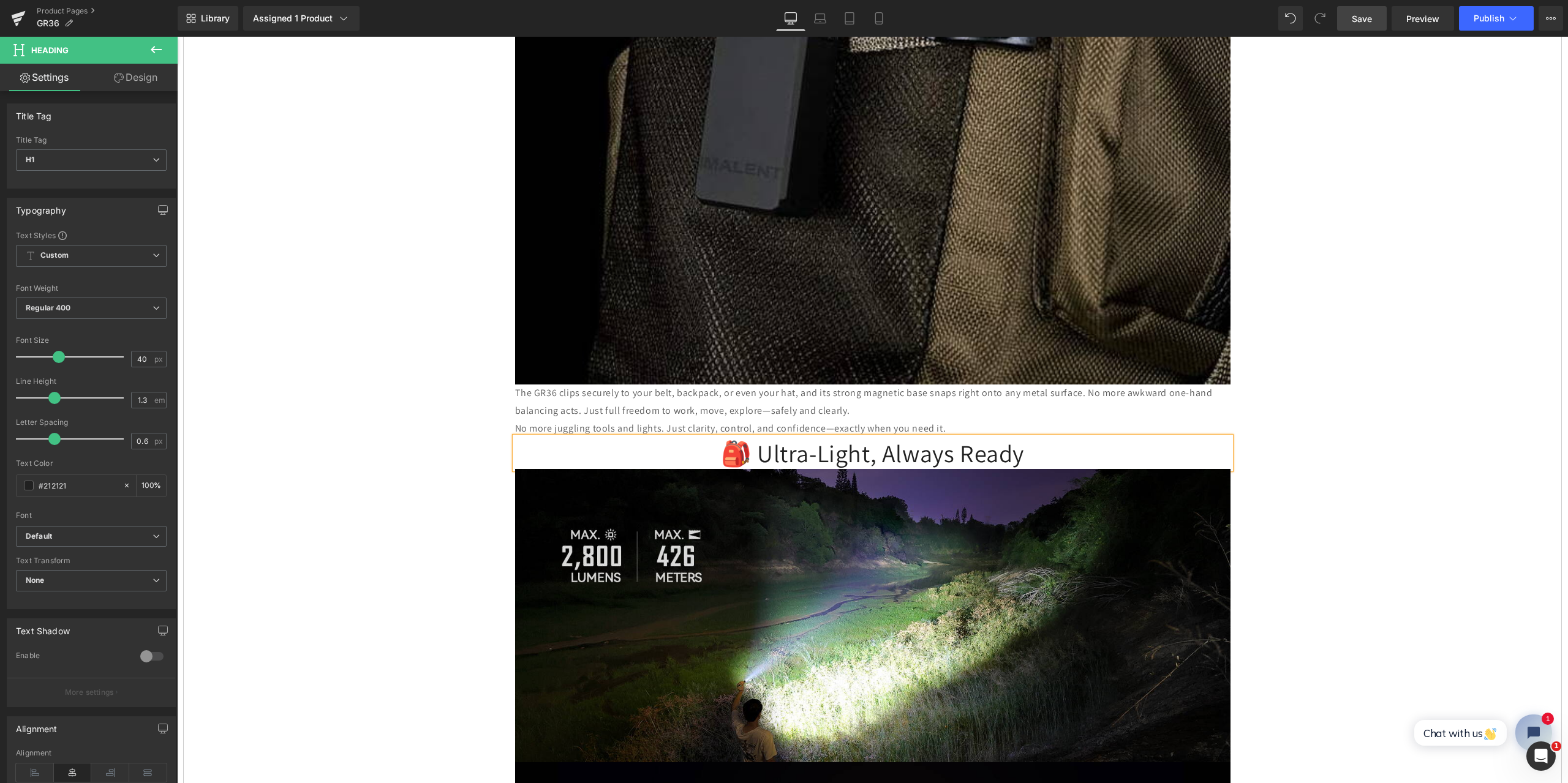
click at [1371, 16] on span "Save" at bounding box center [1363, 19] width 21 height 13
click at [145, 47] on button at bounding box center [156, 51] width 43 height 27
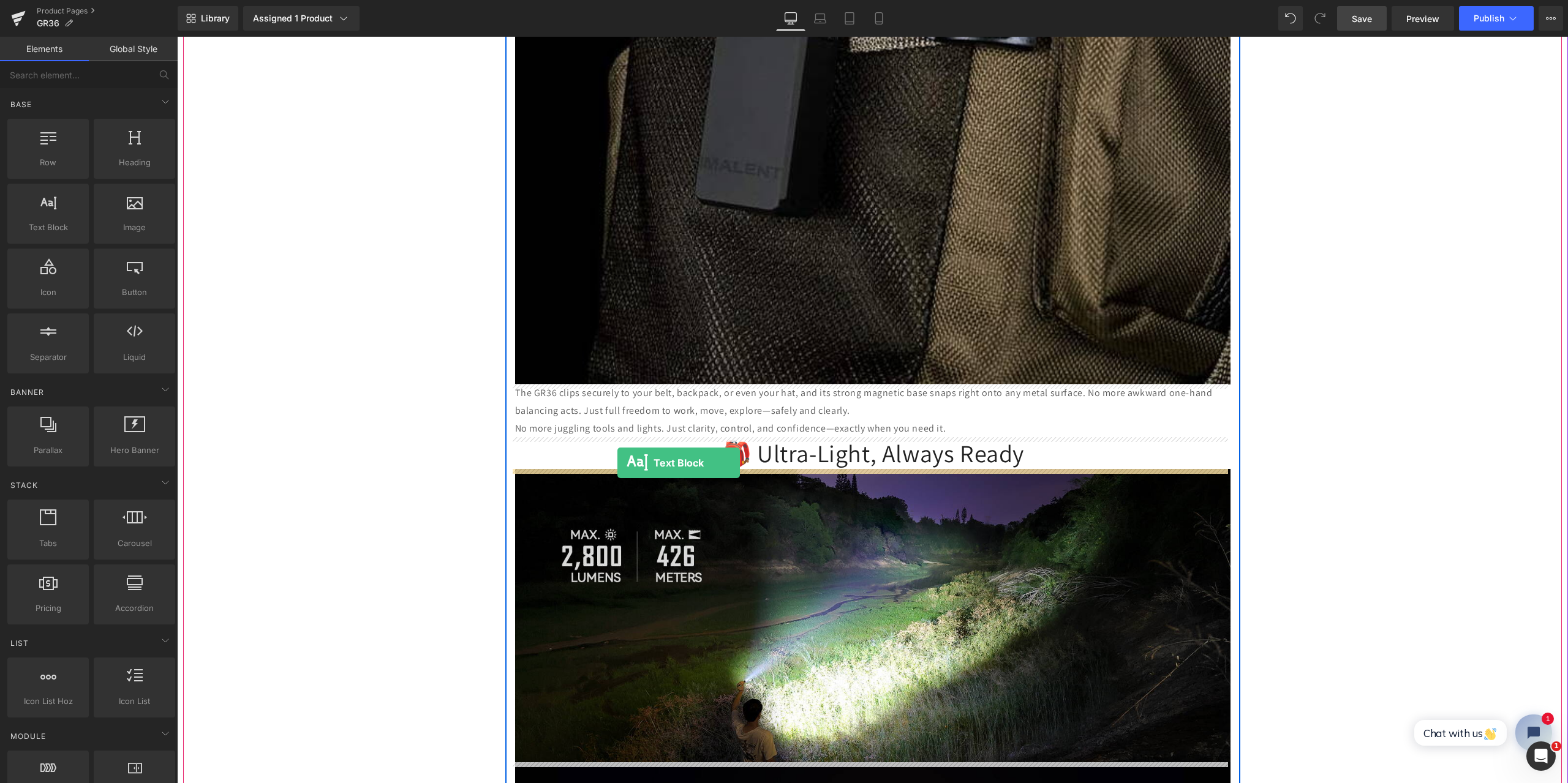
drag, startPoint x: 228, startPoint y: 254, endPoint x: 617, endPoint y: 463, distance: 441.6
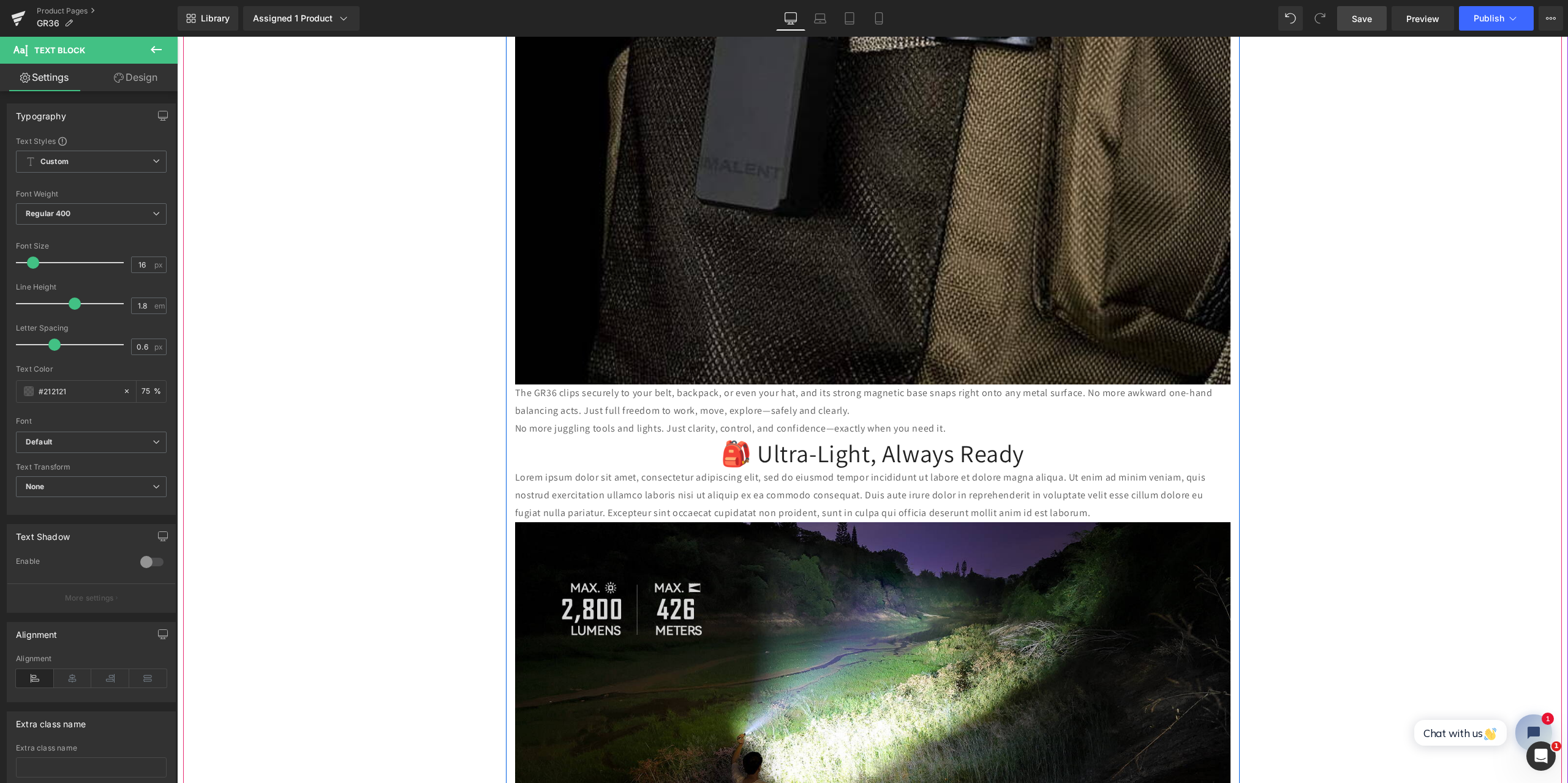
scroll to position [2082, 0]
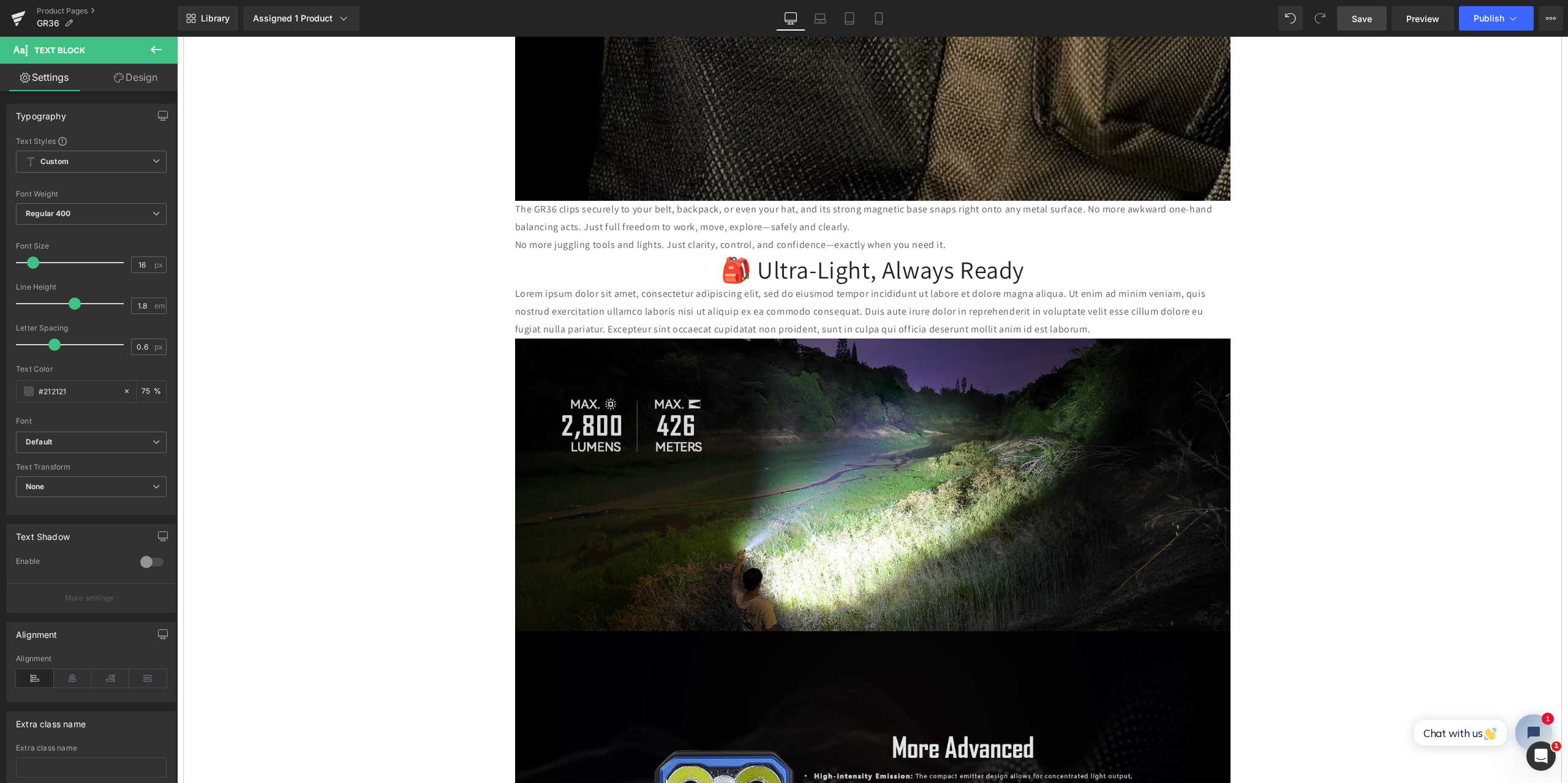
click at [1369, 19] on span "Save" at bounding box center [1363, 19] width 21 height 13
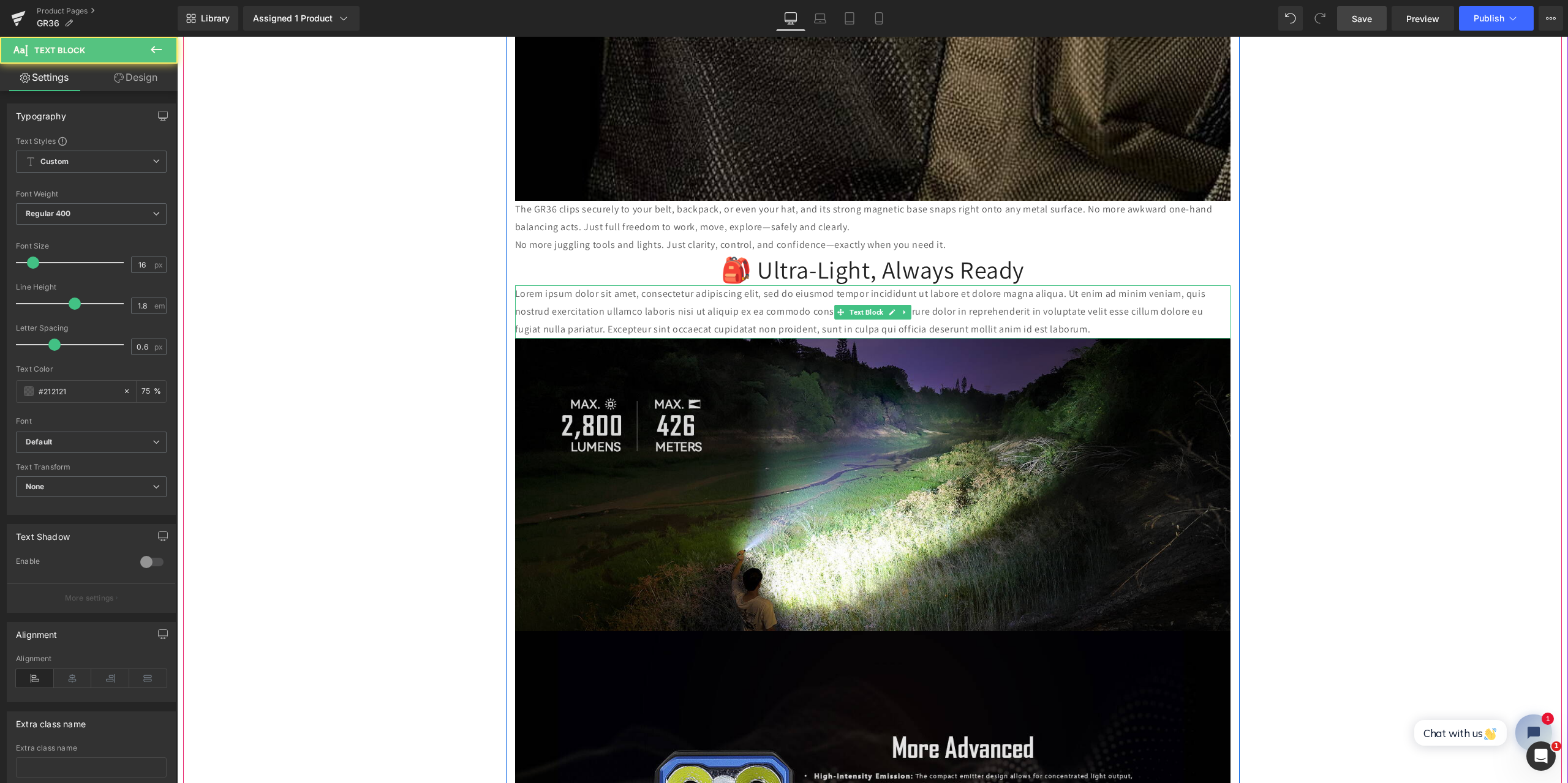
click at [783, 301] on p "Lorem ipsum dolor sit amet, consectetur adipiscing elit, sed do eiusmod tempor …" at bounding box center [873, 311] width 715 height 53
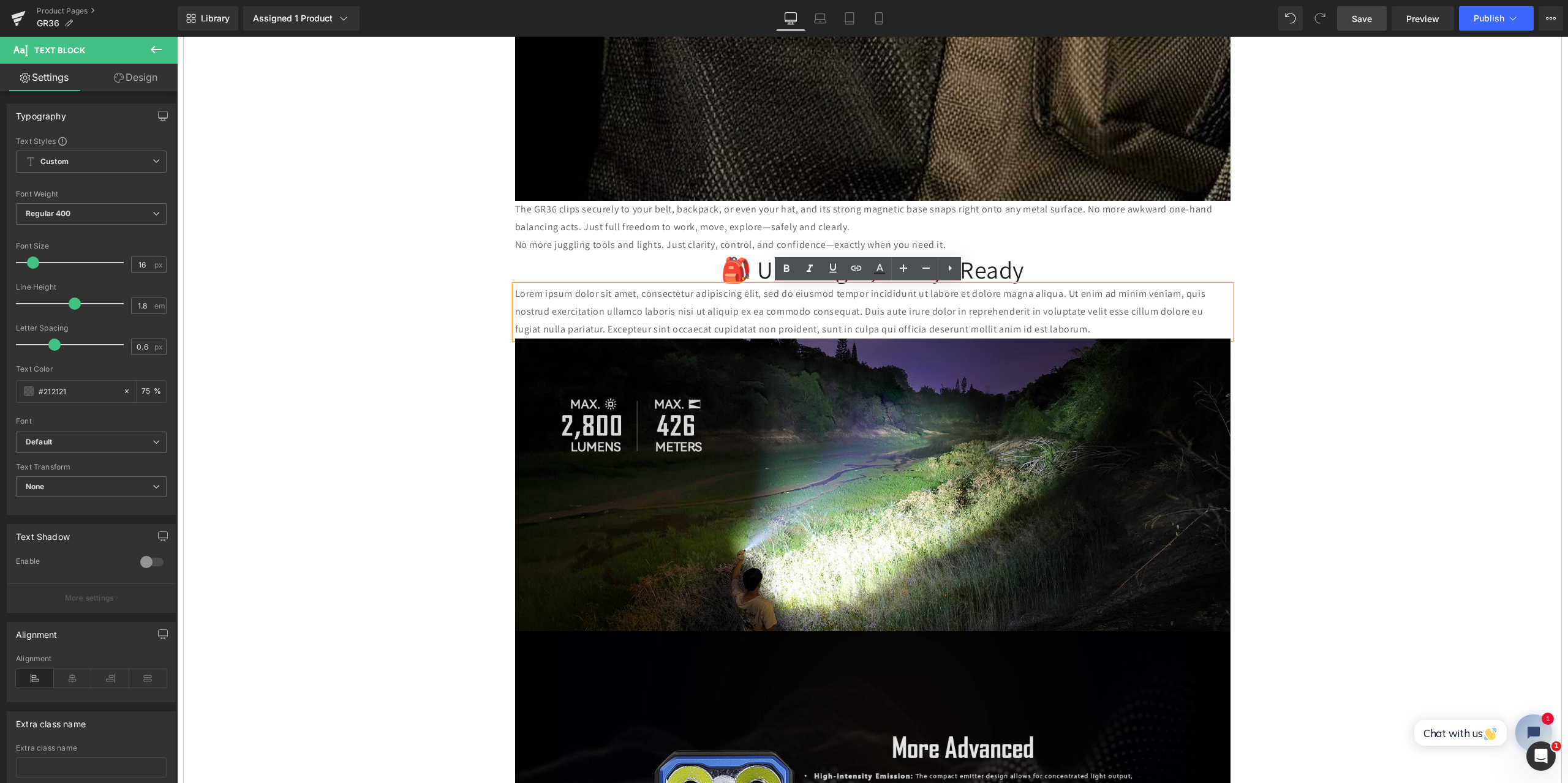
click at [1064, 328] on p "Lorem ipsum dolor sit amet, consectetur adipiscing elit, sed do eiusmod tempor …" at bounding box center [873, 311] width 715 height 53
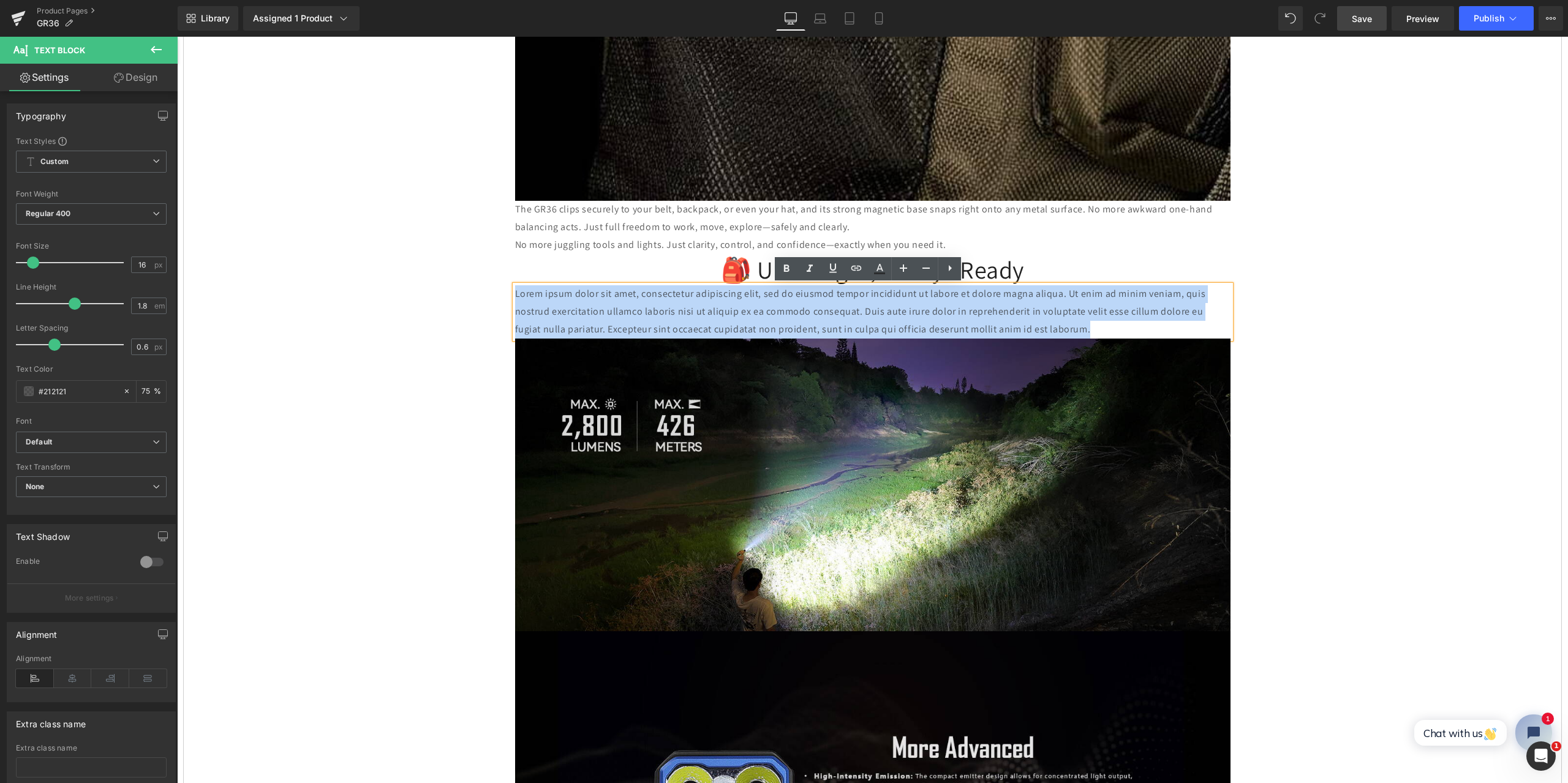
drag, startPoint x: 1084, startPoint y: 330, endPoint x: 494, endPoint y: 288, distance: 591.5
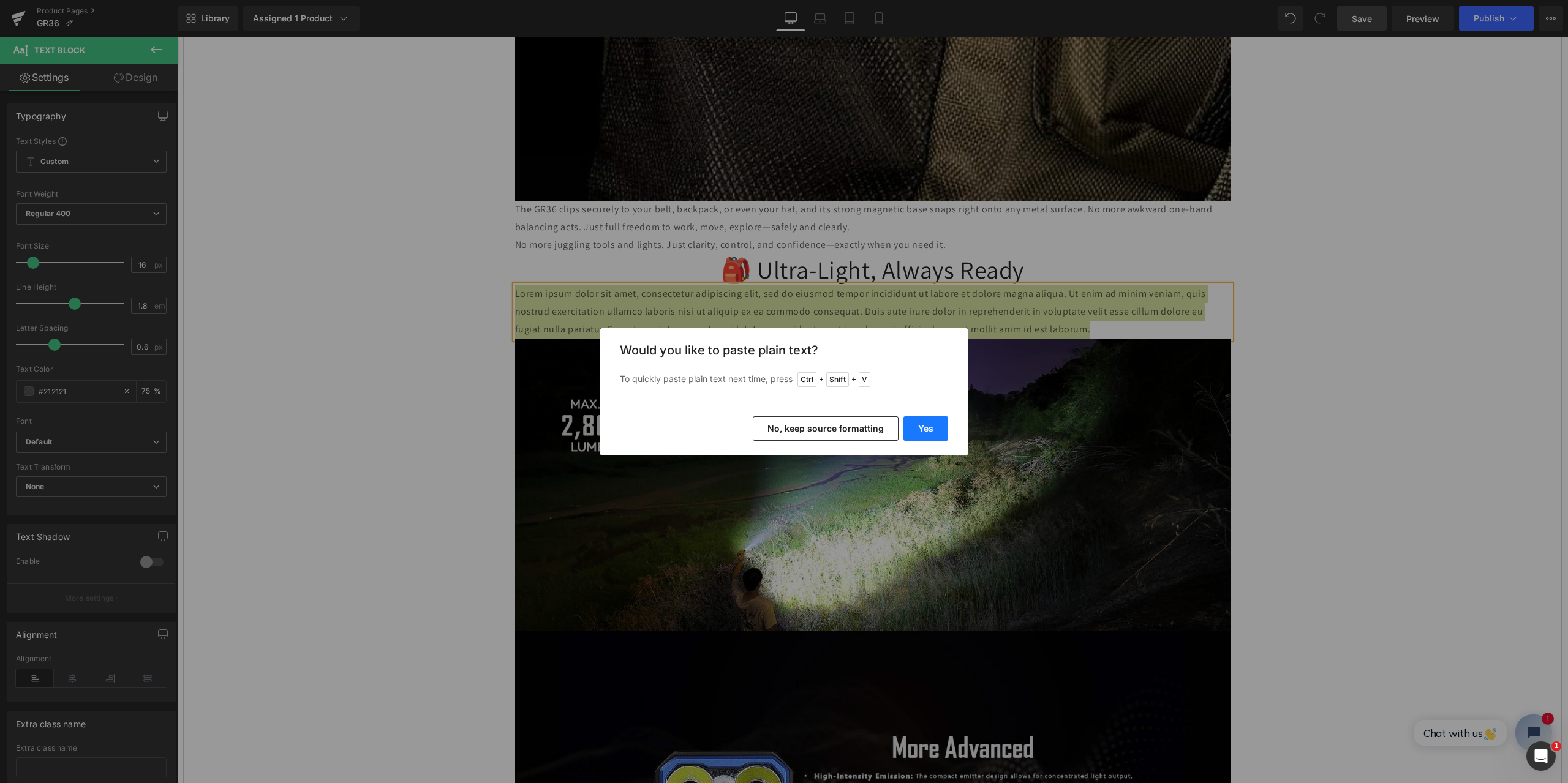
click at [930, 429] on button "Yes" at bounding box center [925, 428] width 45 height 24
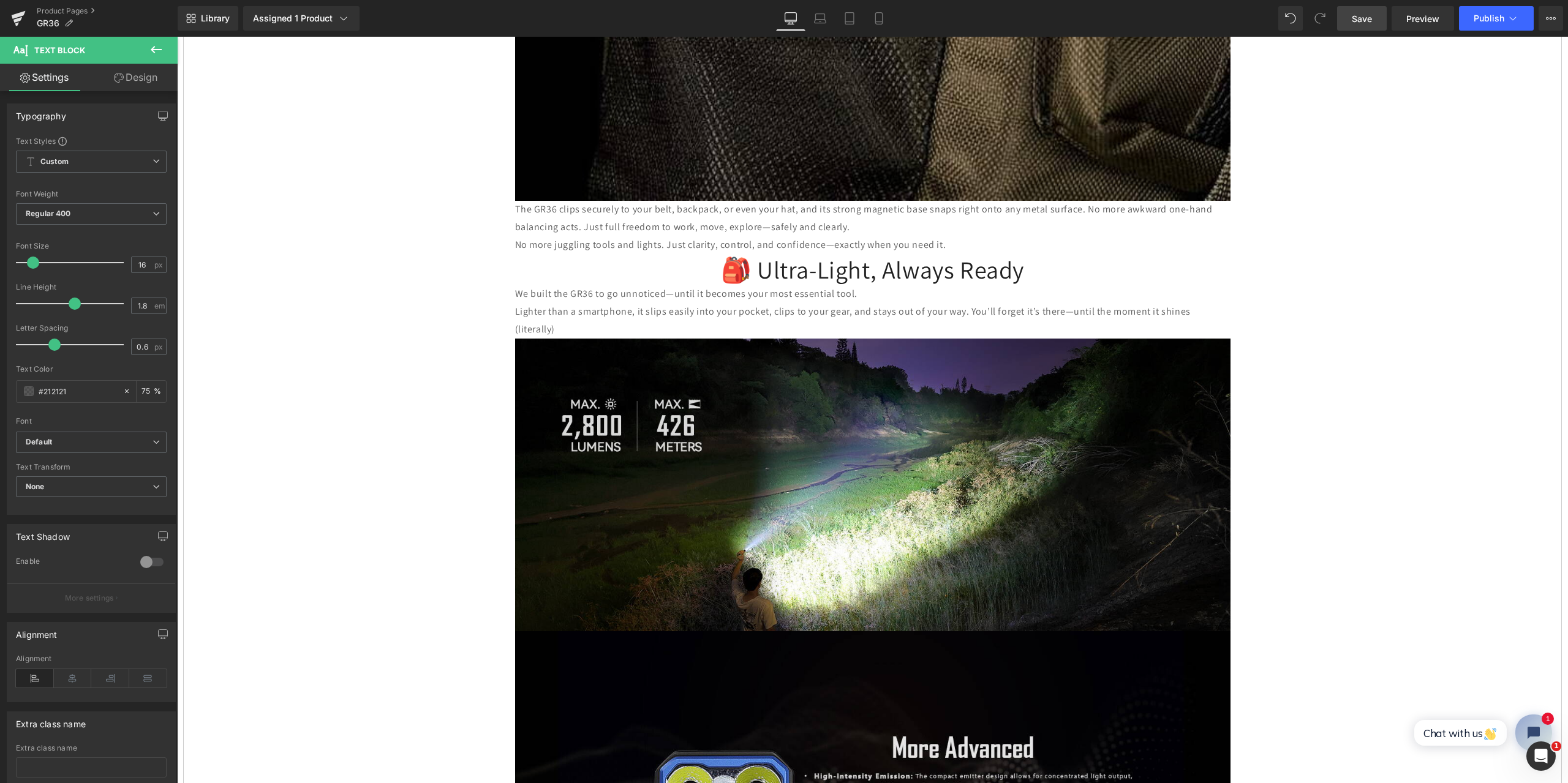
click at [1369, 17] on span "Save" at bounding box center [1363, 19] width 21 height 13
